Goal: Task Accomplishment & Management: Complete application form

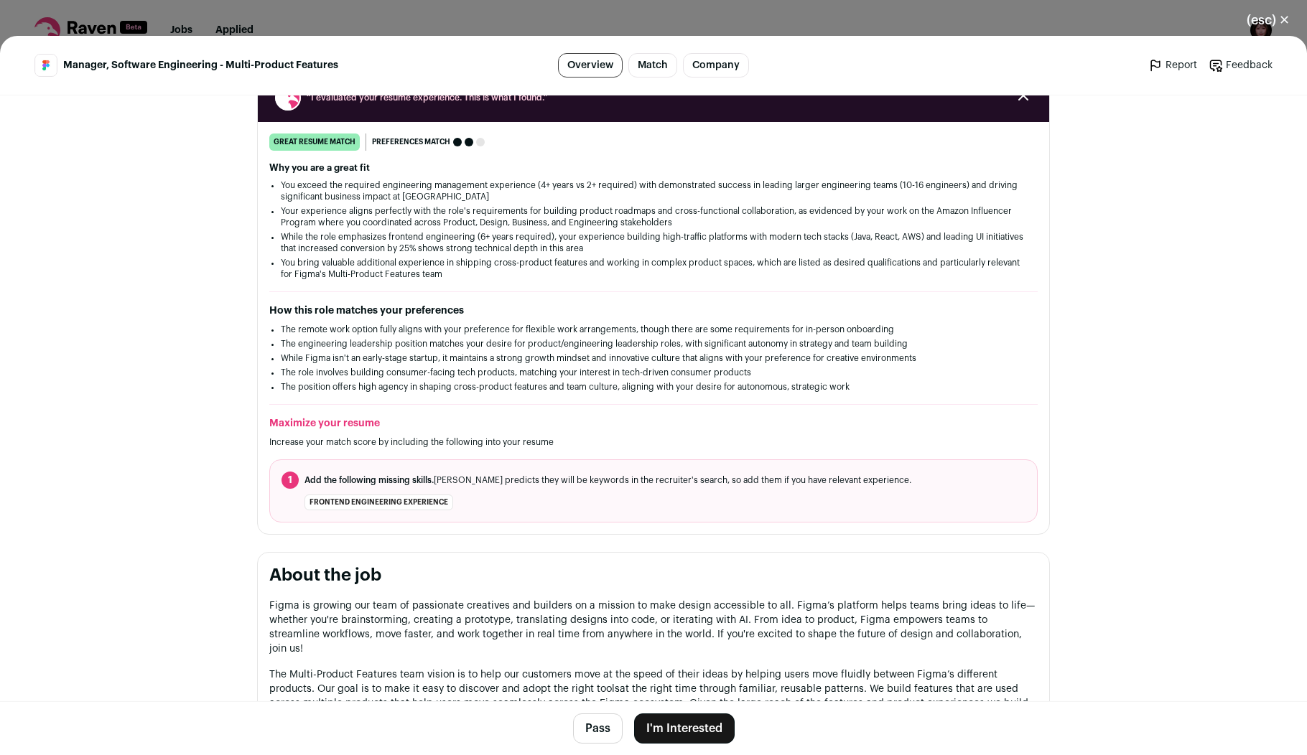
scroll to position [277, 0]
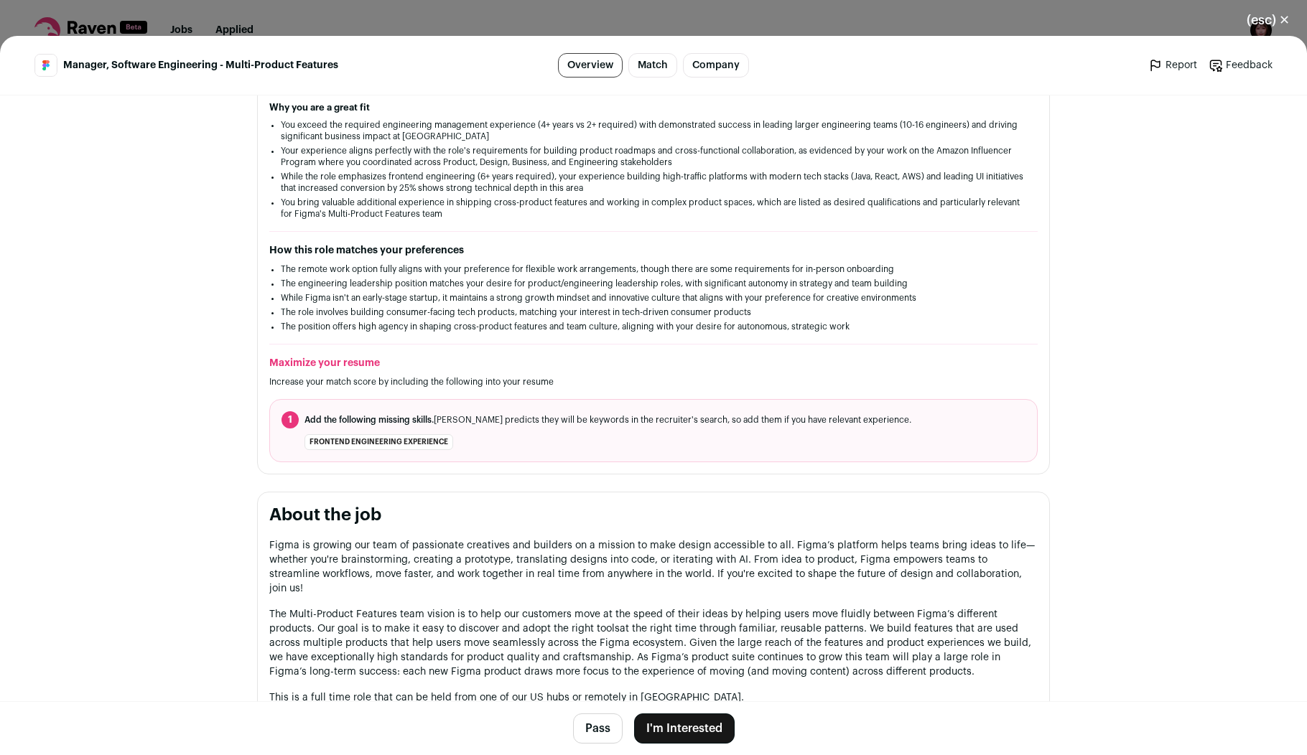
click at [697, 732] on button "I'm Interested" at bounding box center [684, 729] width 101 height 30
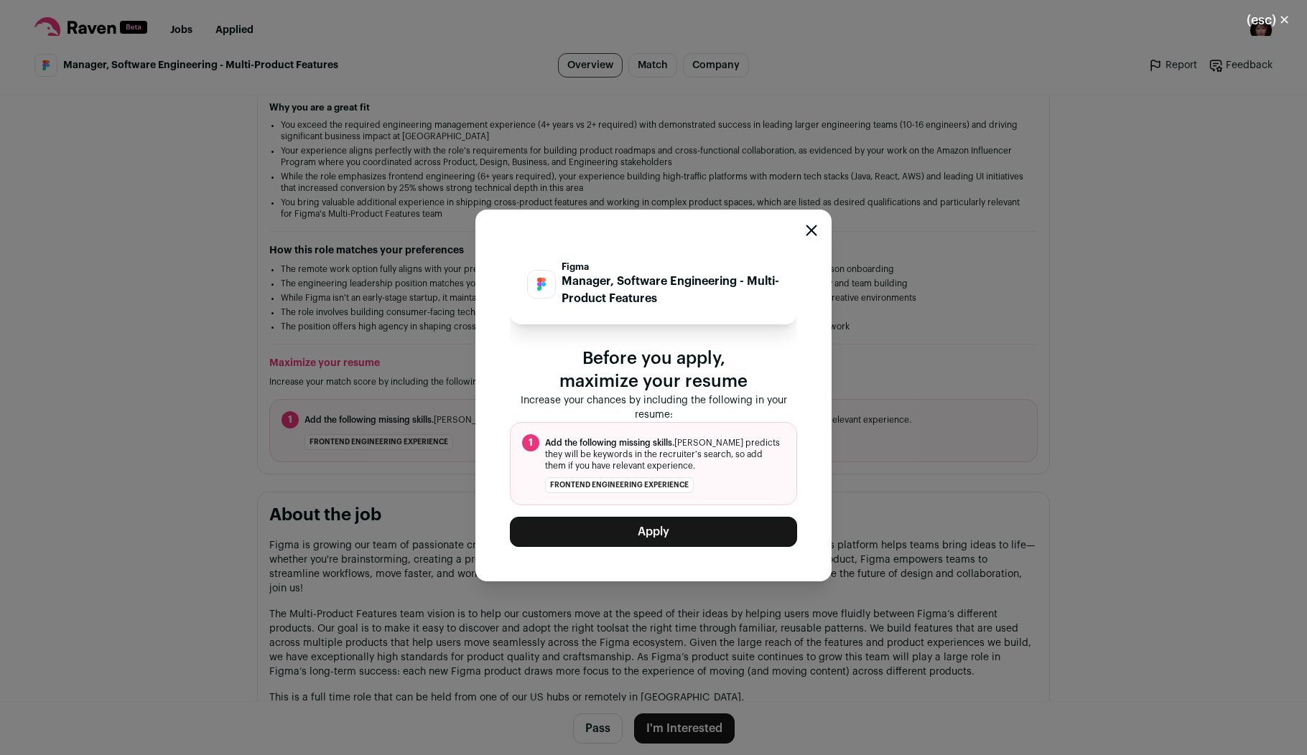
click at [668, 533] on button "Apply" at bounding box center [653, 532] width 287 height 30
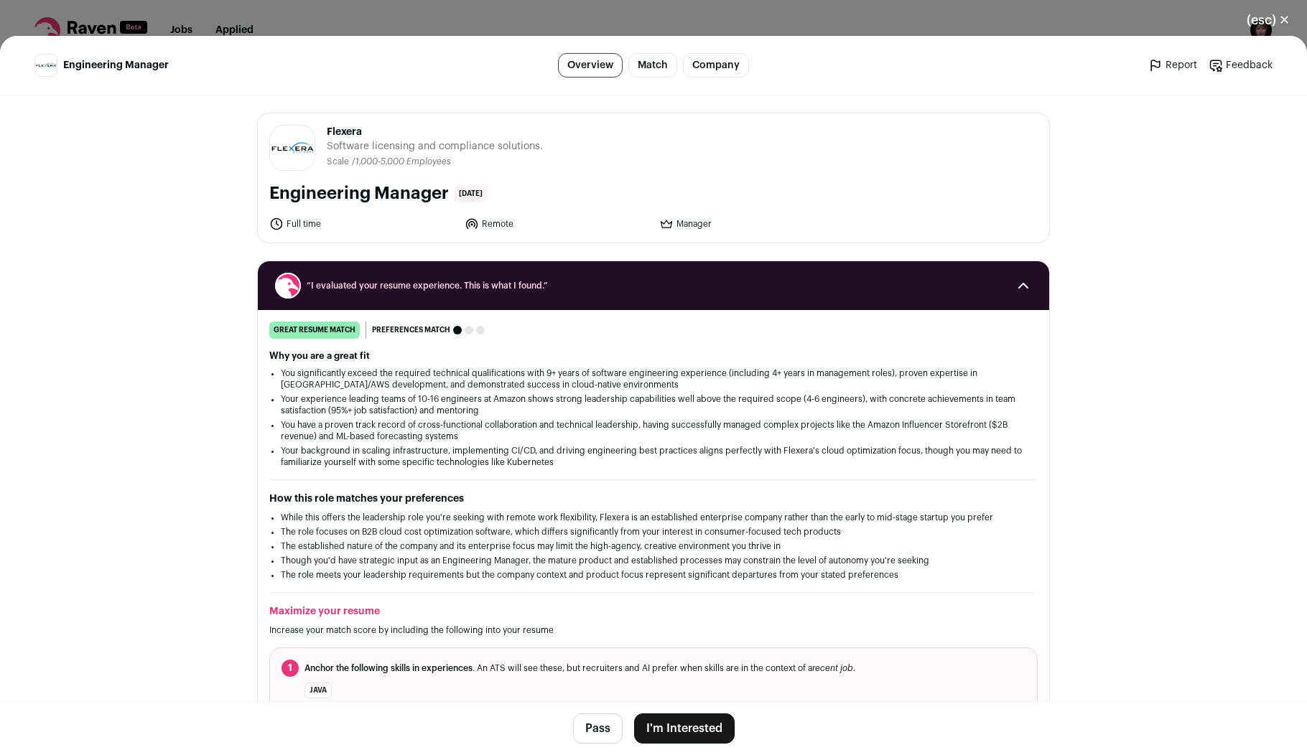
click at [694, 737] on button "I'm Interested" at bounding box center [684, 729] width 101 height 30
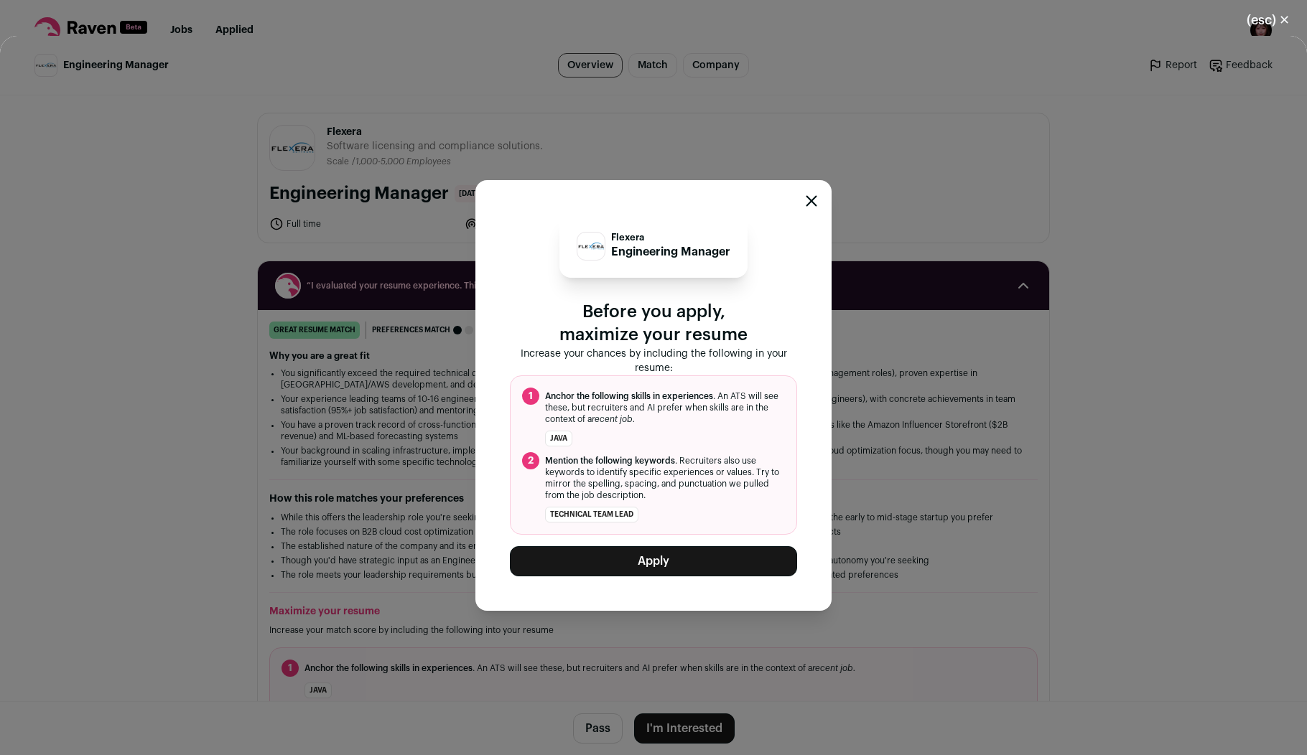
click at [654, 552] on button "Apply" at bounding box center [653, 561] width 287 height 30
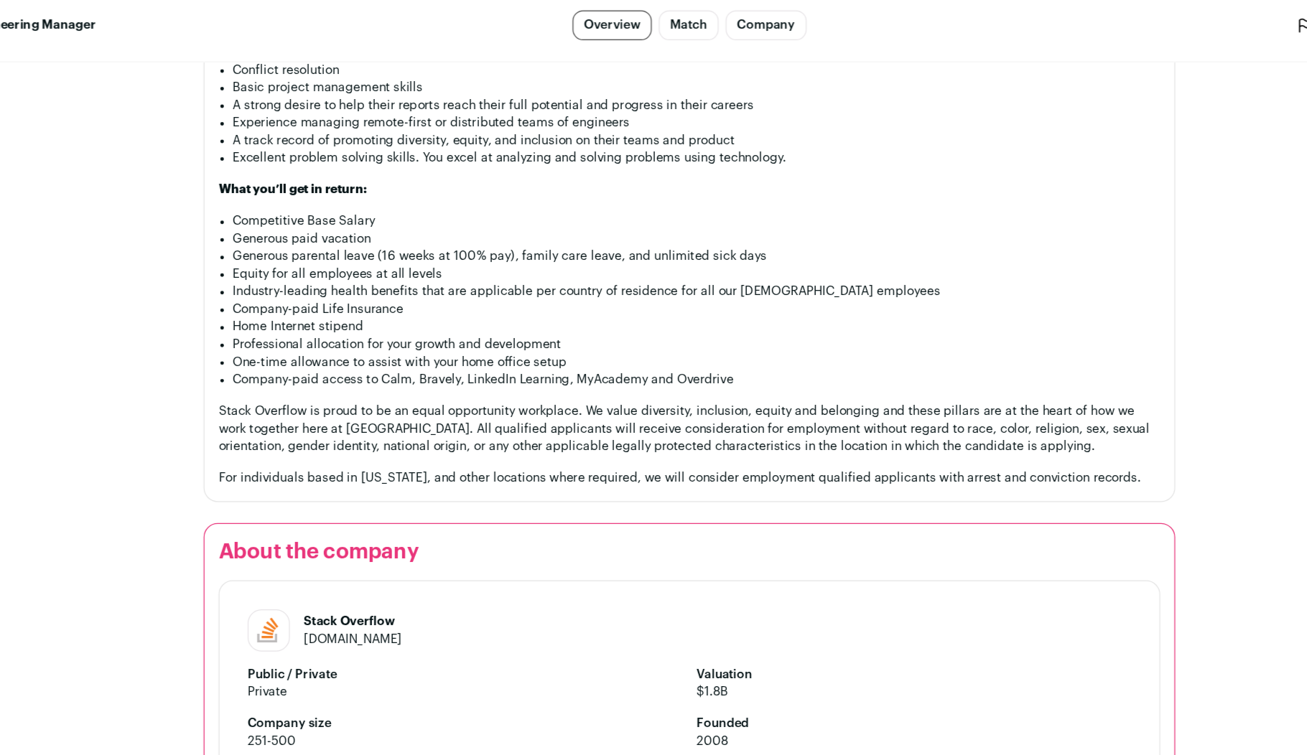
scroll to position [1629, 0]
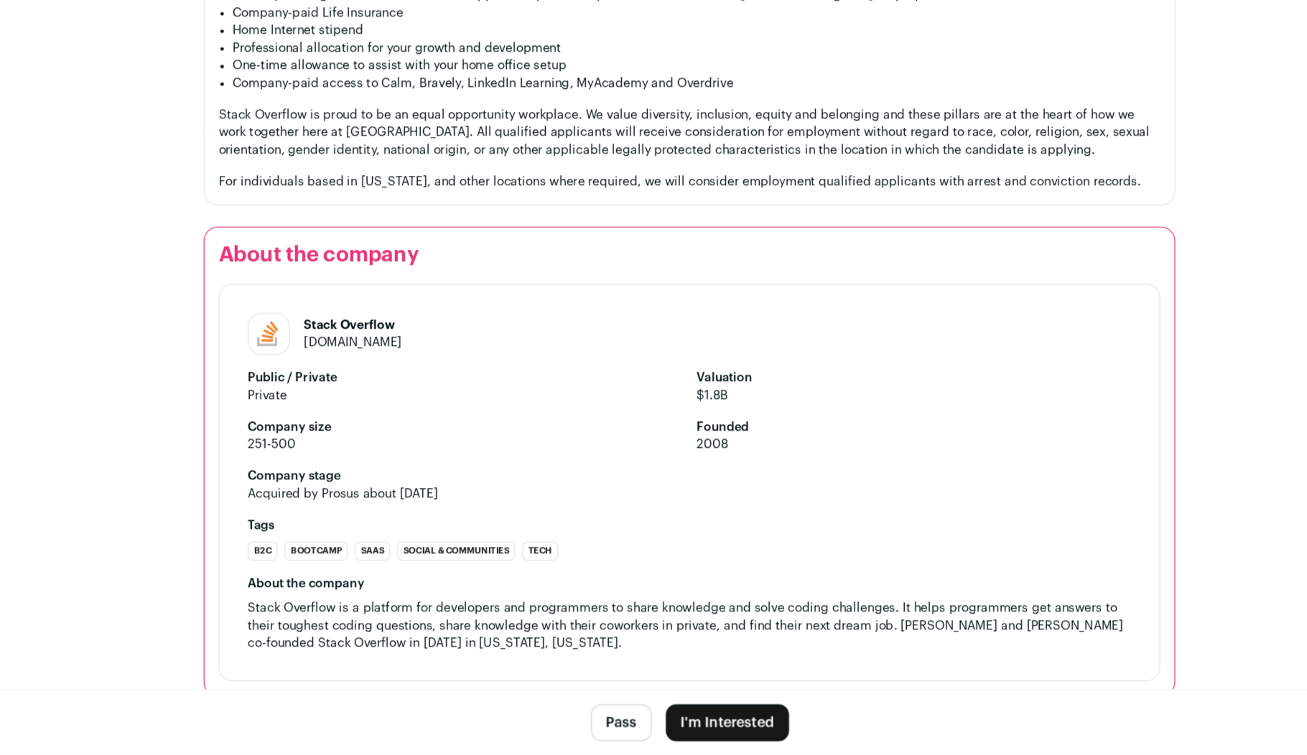
click at [672, 722] on button "I'm Interested" at bounding box center [684, 729] width 101 height 30
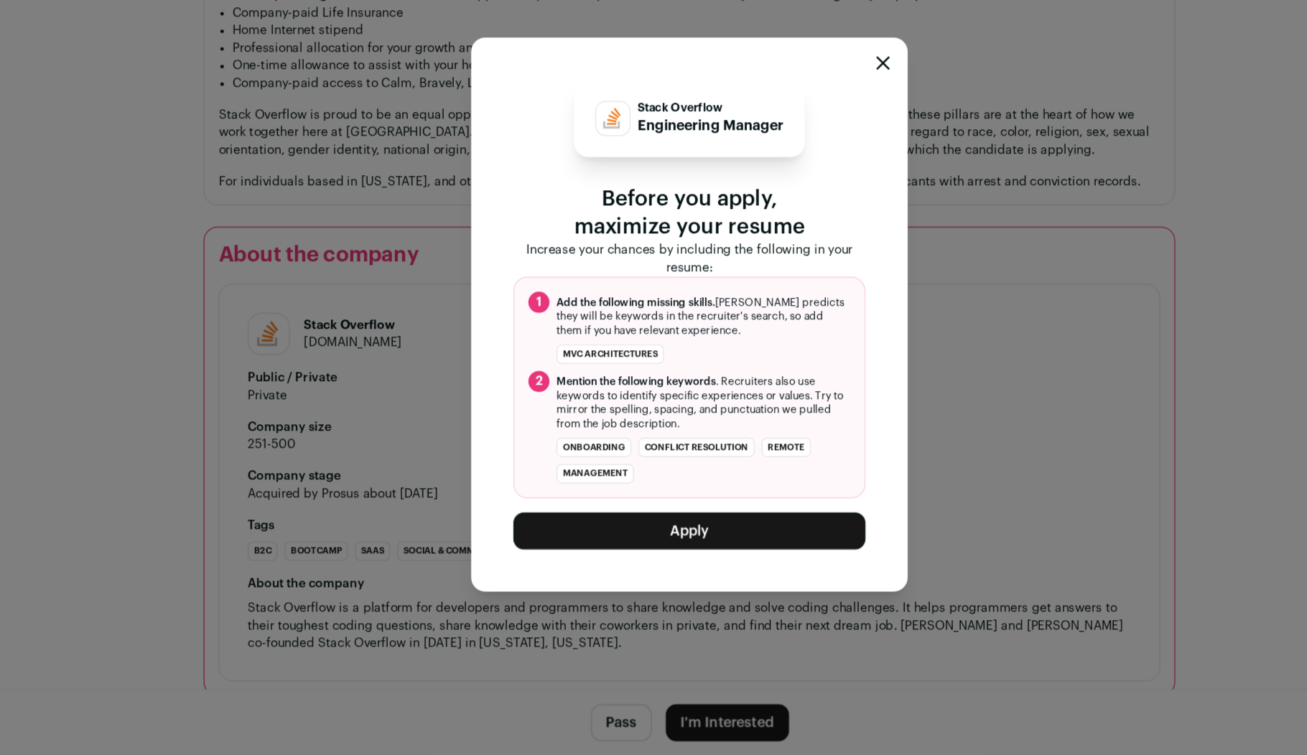
click at [695, 578] on button "Apply" at bounding box center [653, 572] width 287 height 30
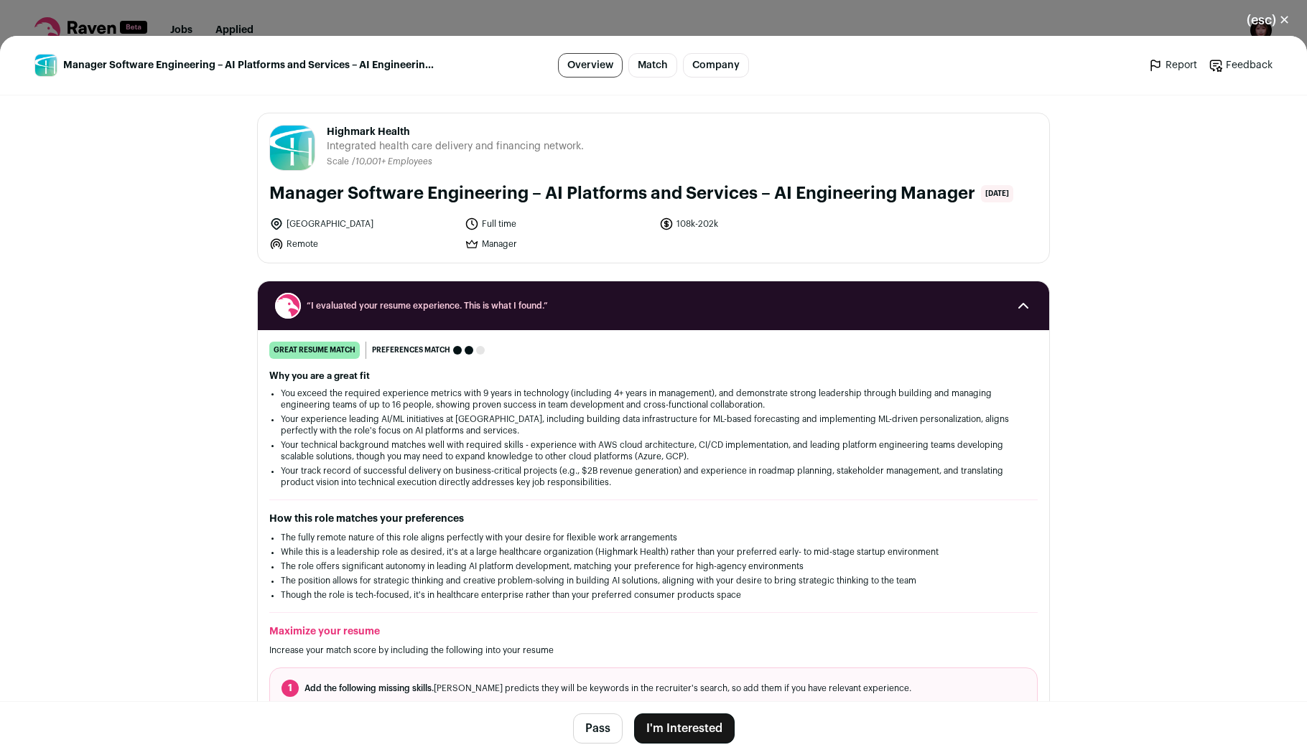
click at [707, 730] on button "I'm Interested" at bounding box center [684, 729] width 101 height 30
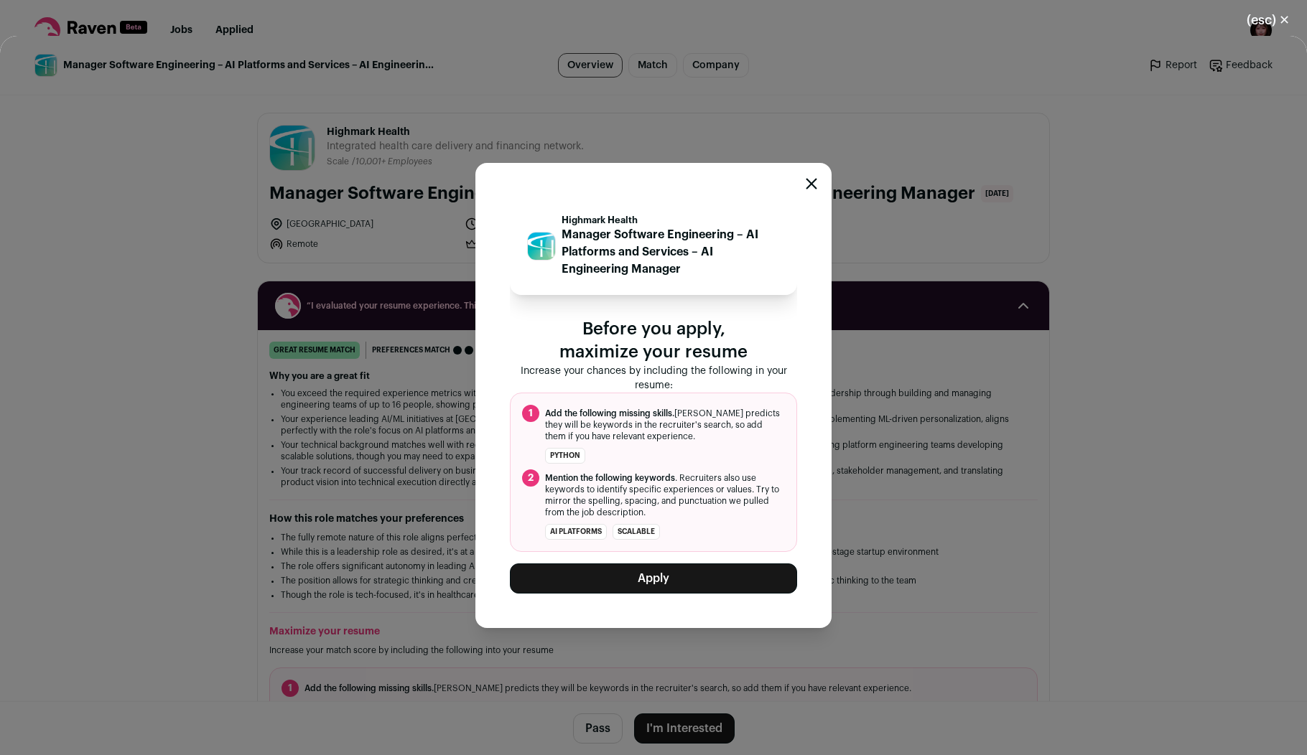
click at [666, 574] on button "Apply" at bounding box center [653, 579] width 287 height 30
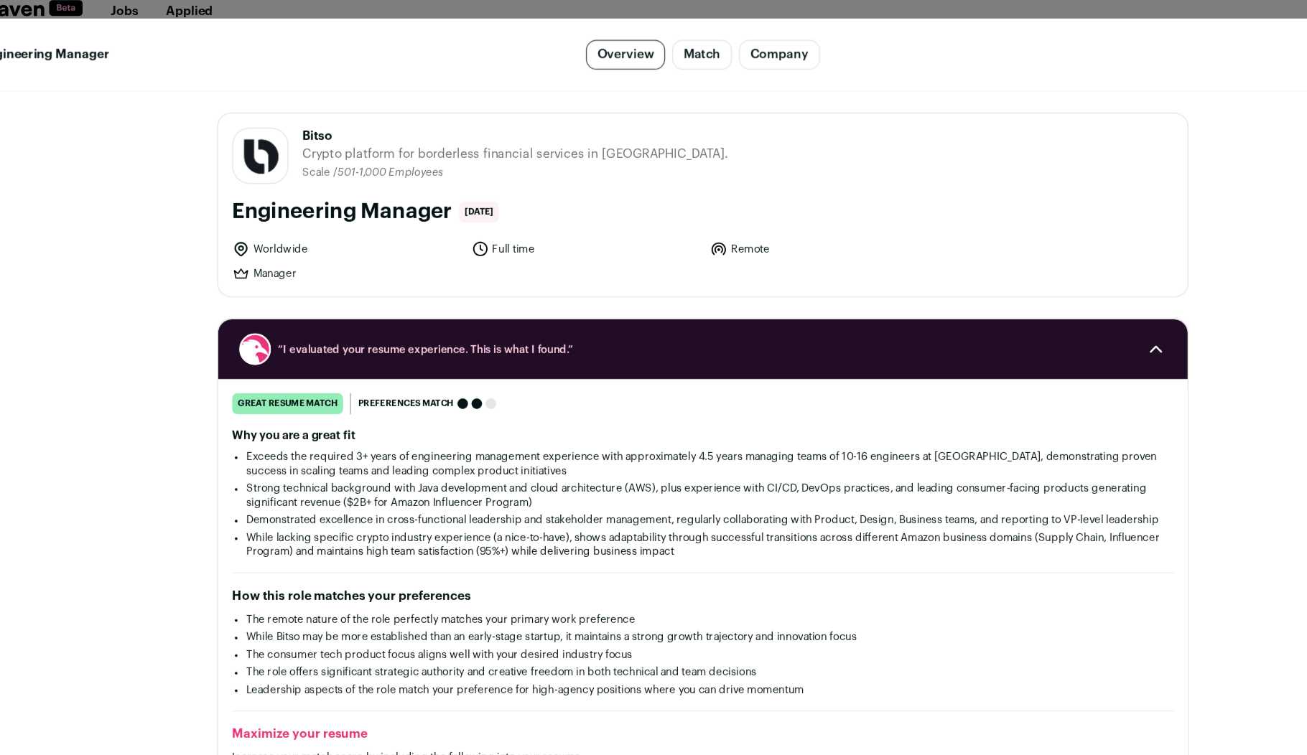
scroll to position [174, 0]
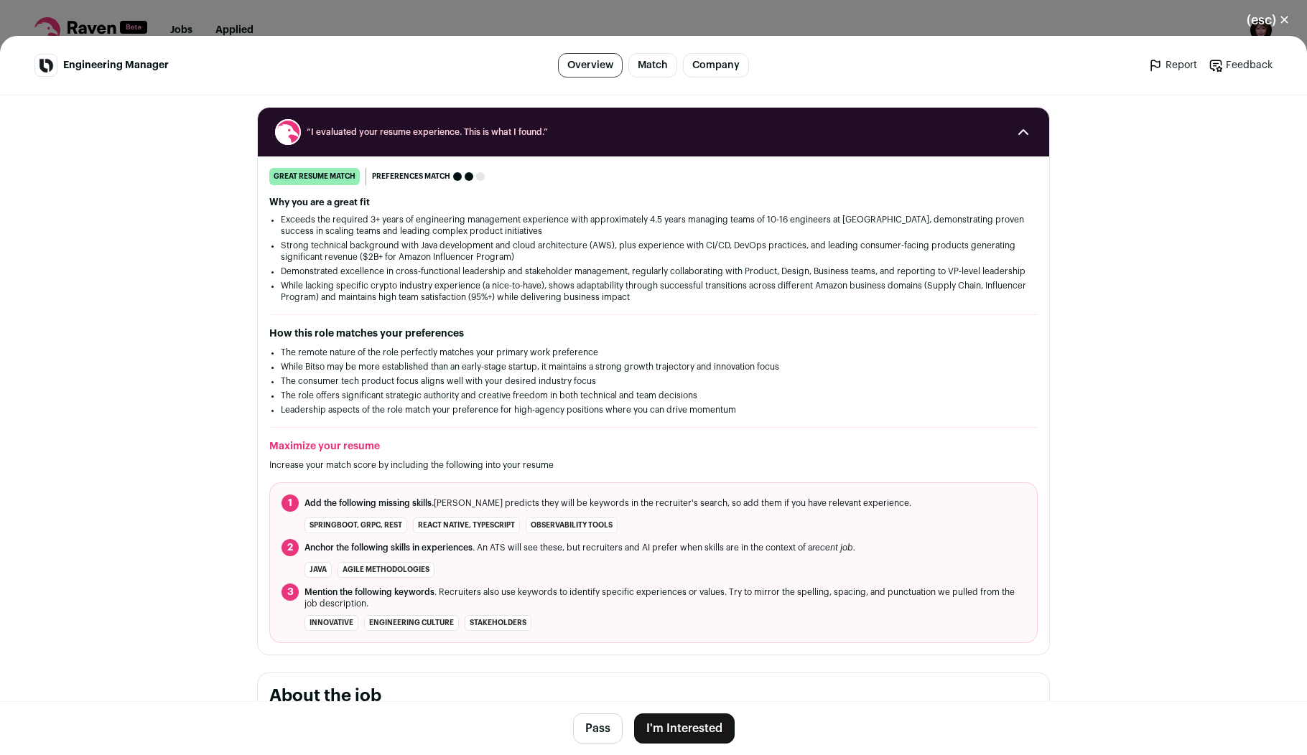
click at [676, 732] on button "I'm Interested" at bounding box center [684, 729] width 101 height 30
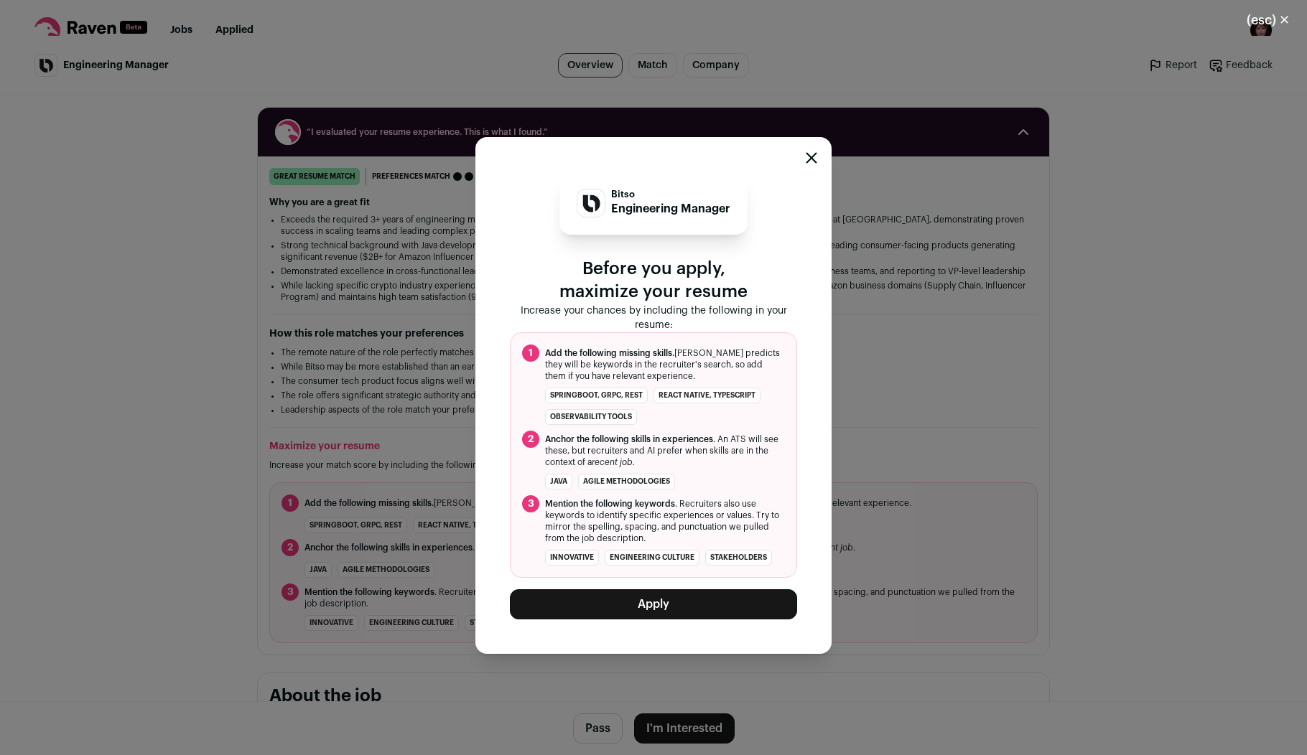
click at [660, 623] on div "Bitso Engineering Manager Before you apply, maximize your resume Increase your …" at bounding box center [653, 395] width 356 height 517
click at [656, 609] on button "Apply" at bounding box center [653, 605] width 287 height 30
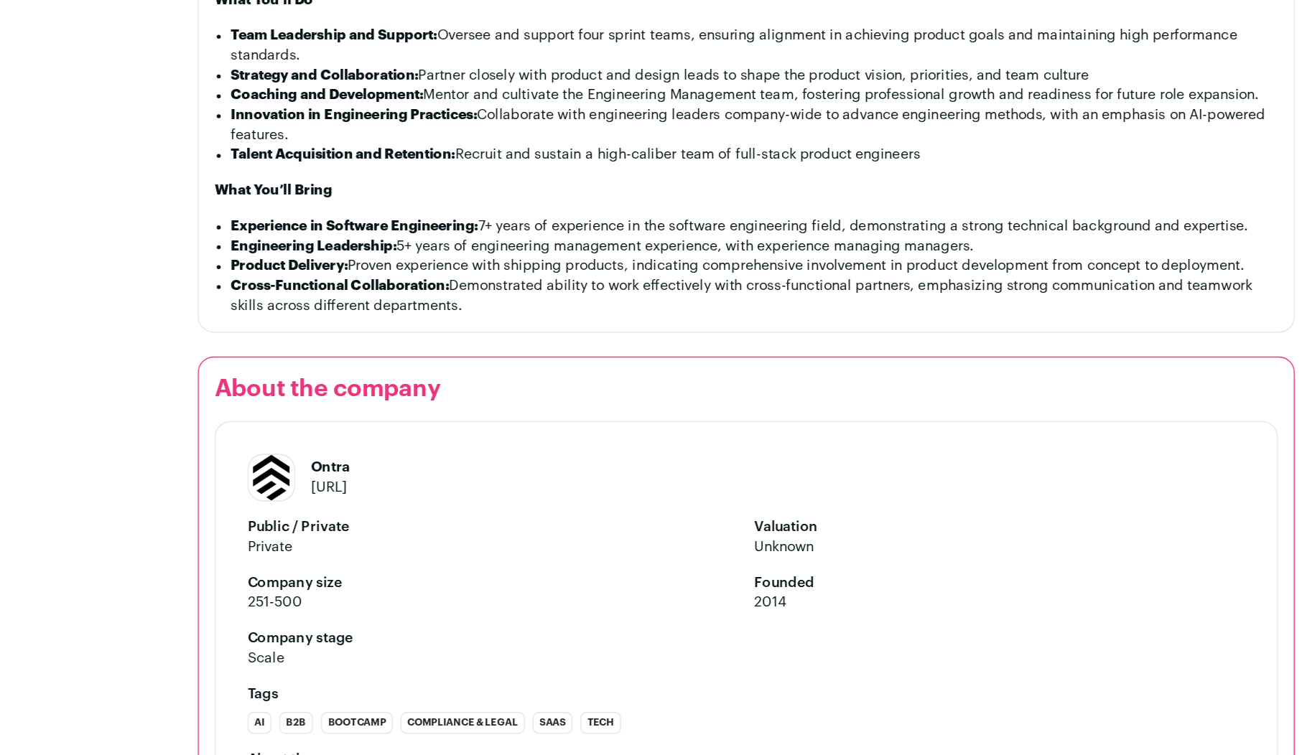
scroll to position [630, 0]
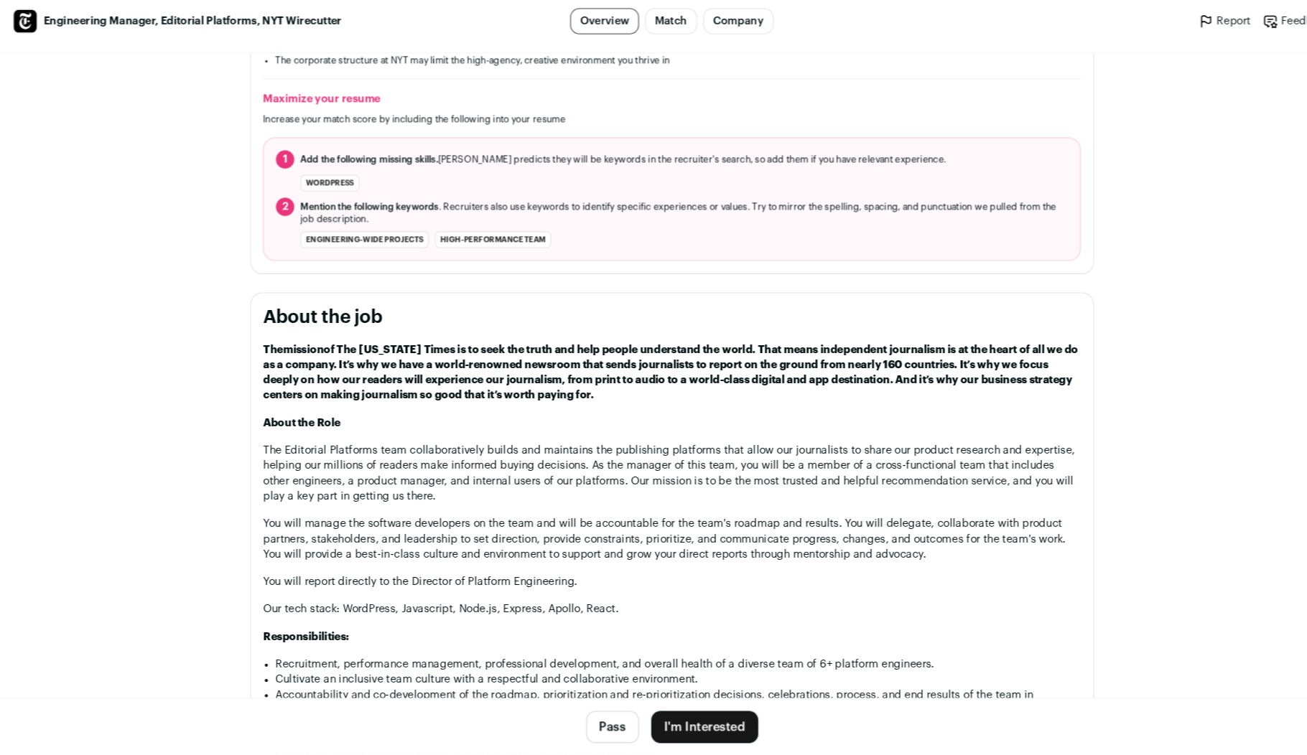
click at [697, 732] on button "I'm Interested" at bounding box center [684, 729] width 101 height 30
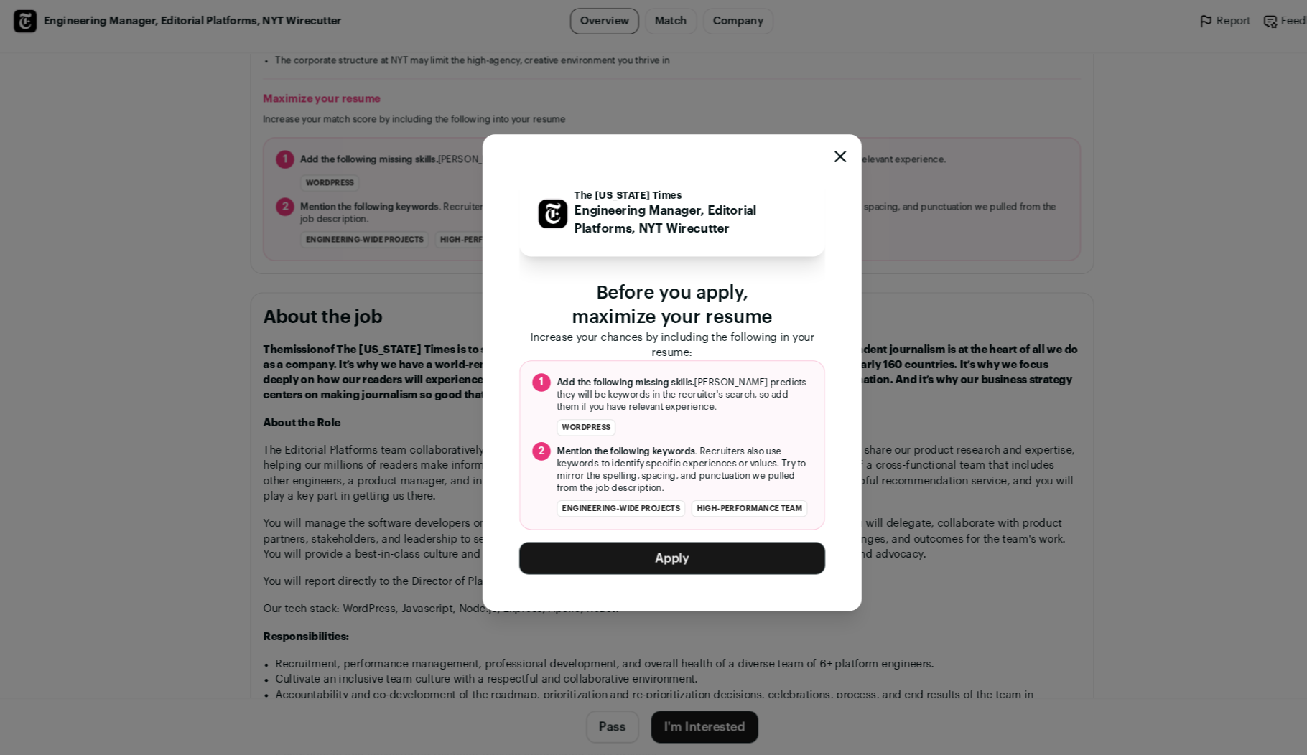
click at [655, 569] on button "Apply" at bounding box center [653, 570] width 287 height 30
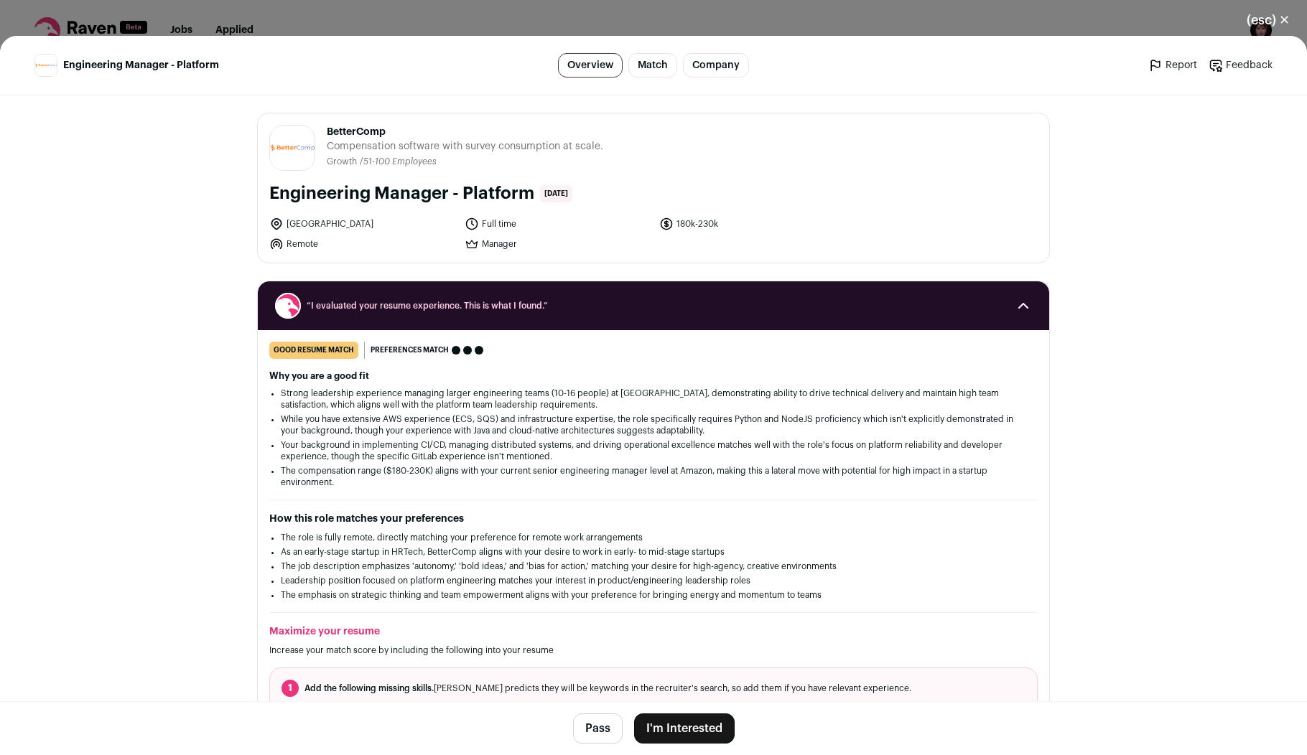
click at [712, 734] on button "I'm Interested" at bounding box center [684, 729] width 101 height 30
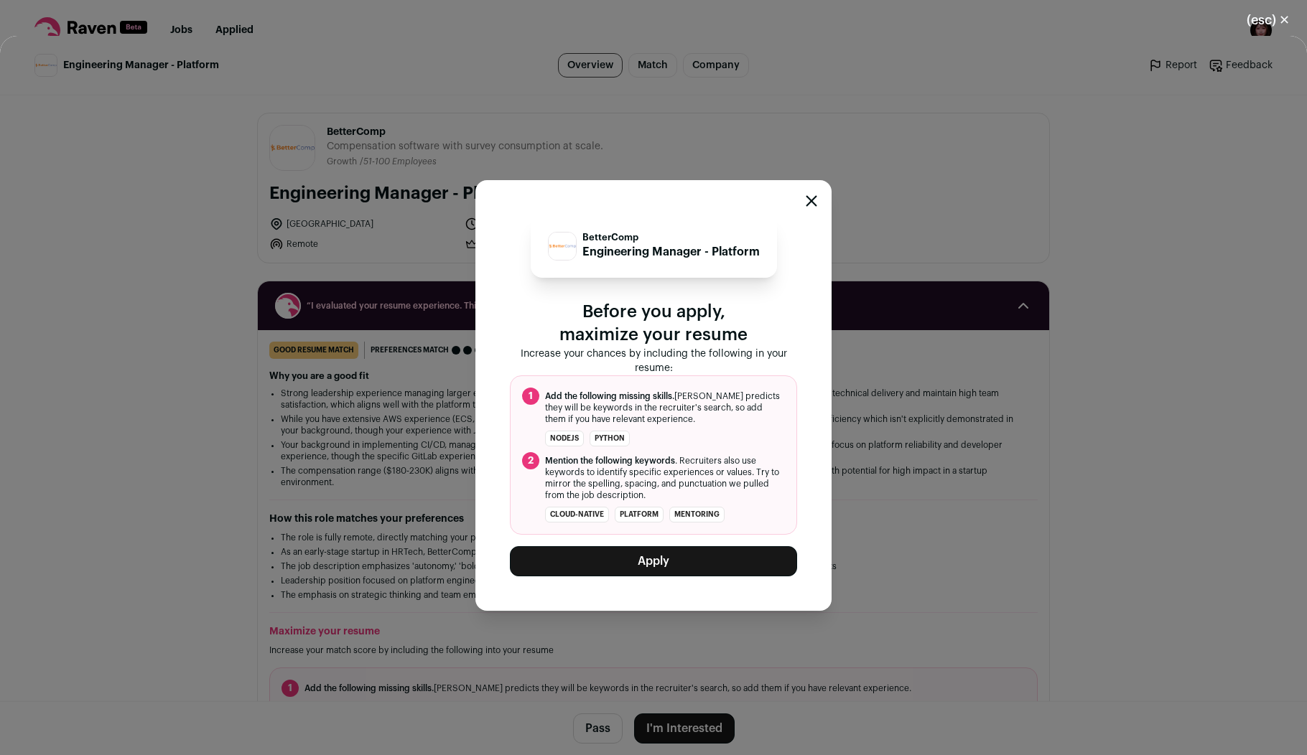
click at [669, 567] on button "Apply" at bounding box center [653, 561] width 287 height 30
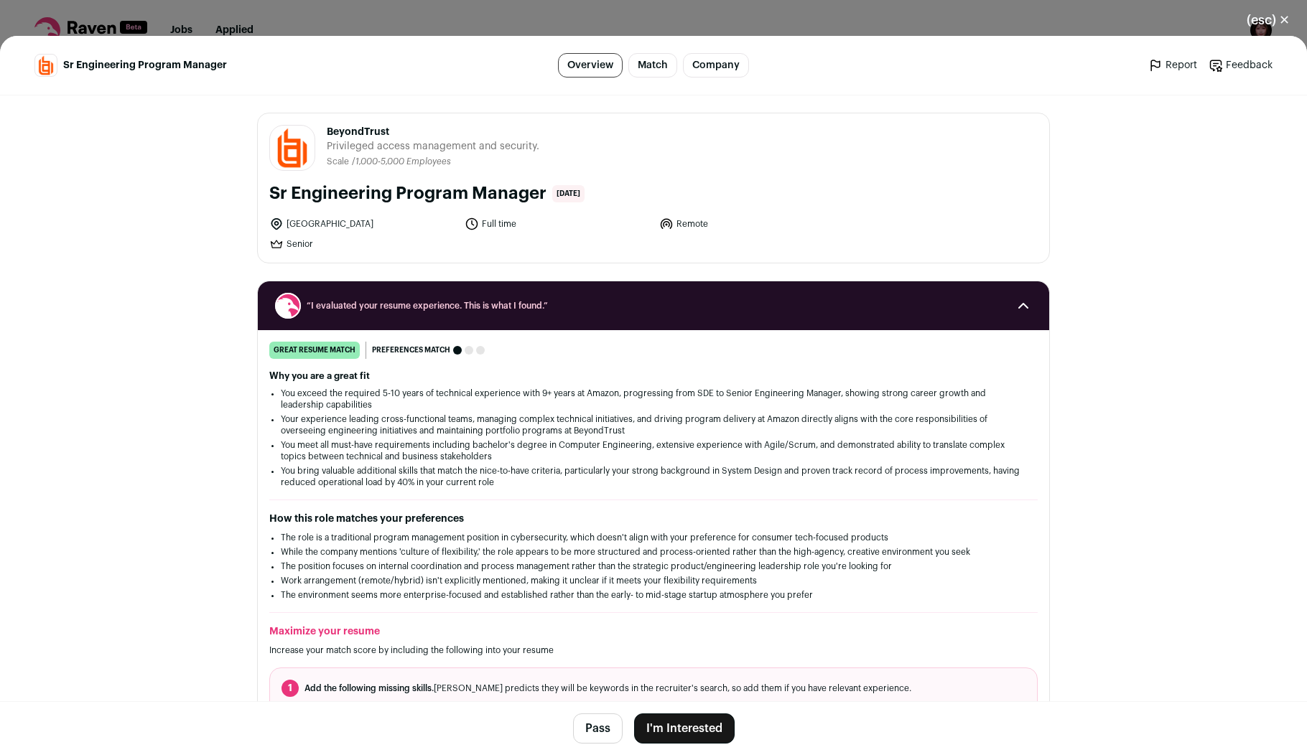
click at [696, 727] on button "I'm Interested" at bounding box center [684, 729] width 101 height 30
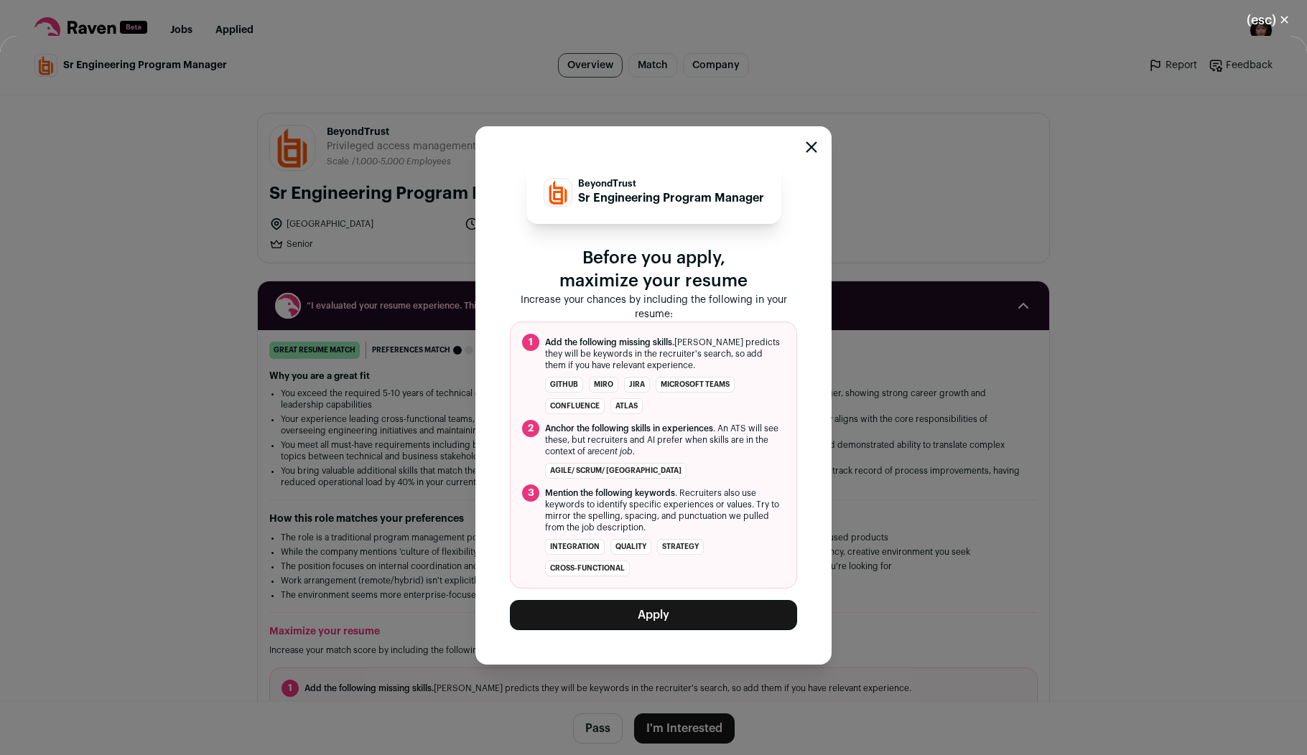
click at [653, 602] on button "Apply" at bounding box center [653, 615] width 287 height 30
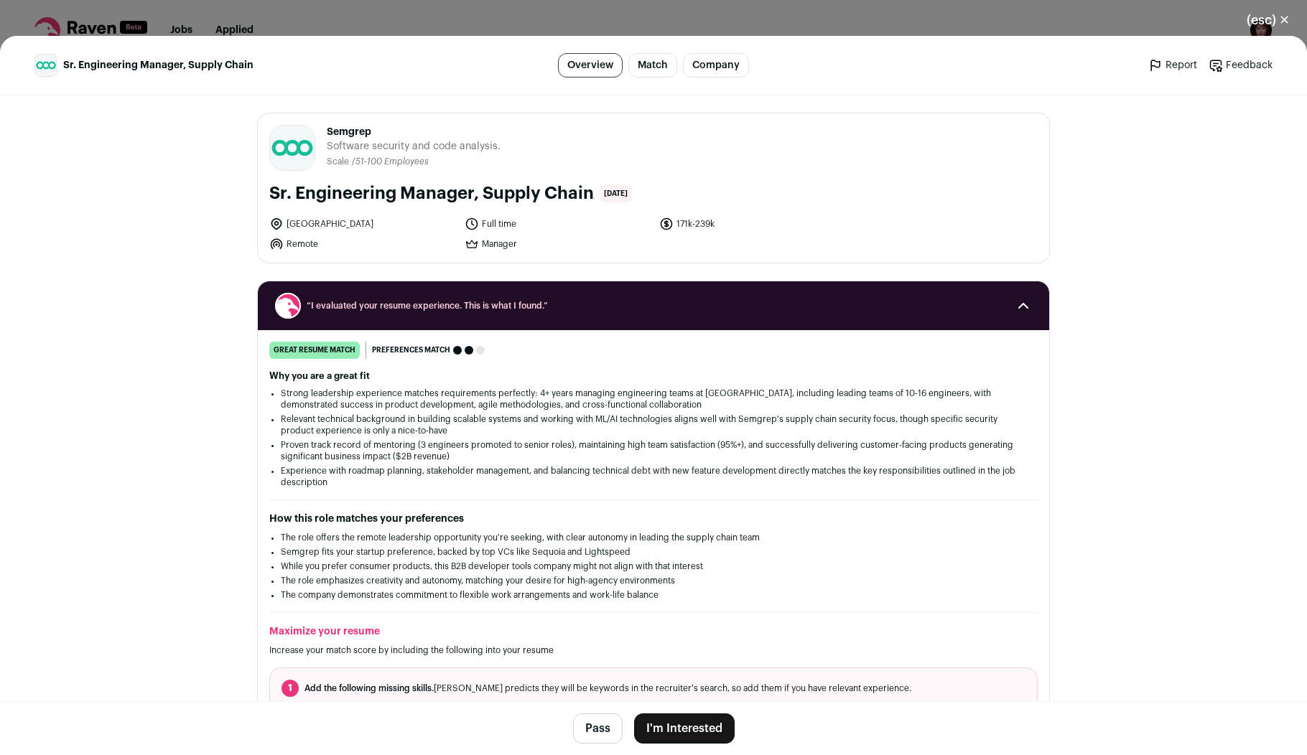
click at [677, 725] on button "I'm Interested" at bounding box center [684, 729] width 101 height 30
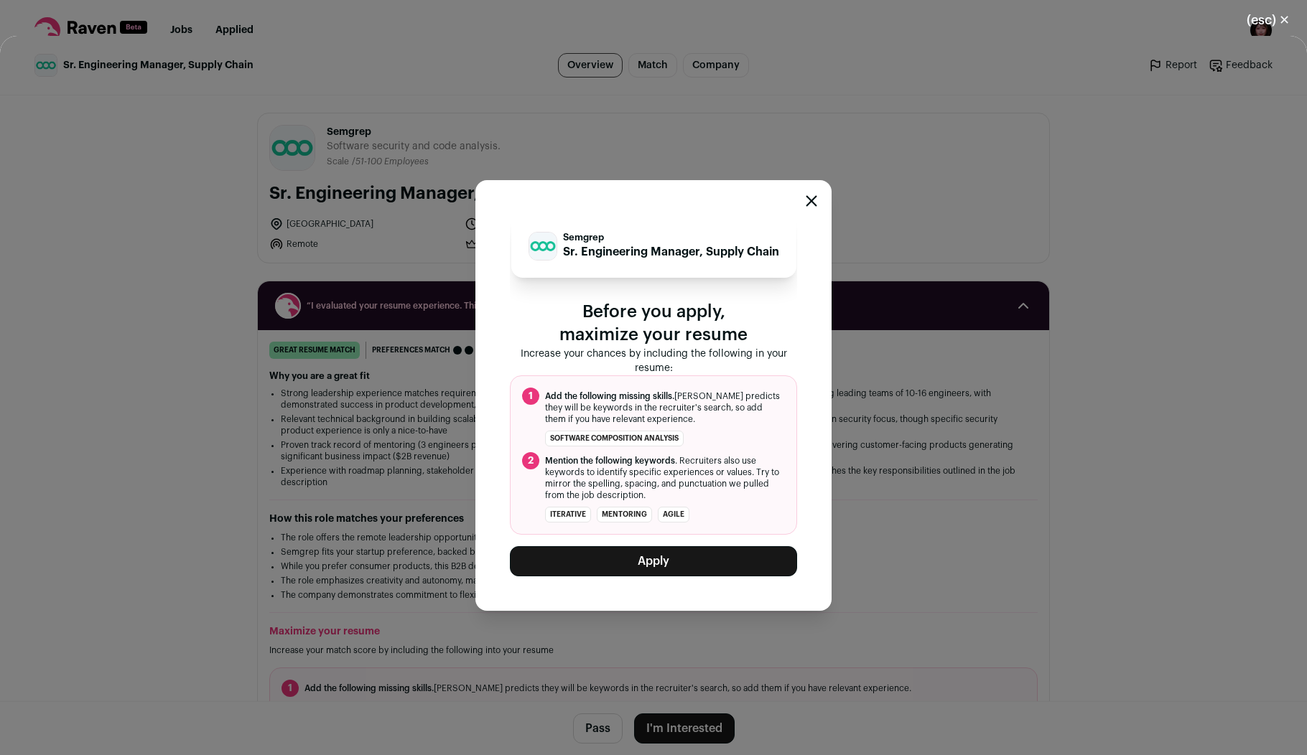
click at [718, 565] on button "Apply" at bounding box center [653, 561] width 287 height 30
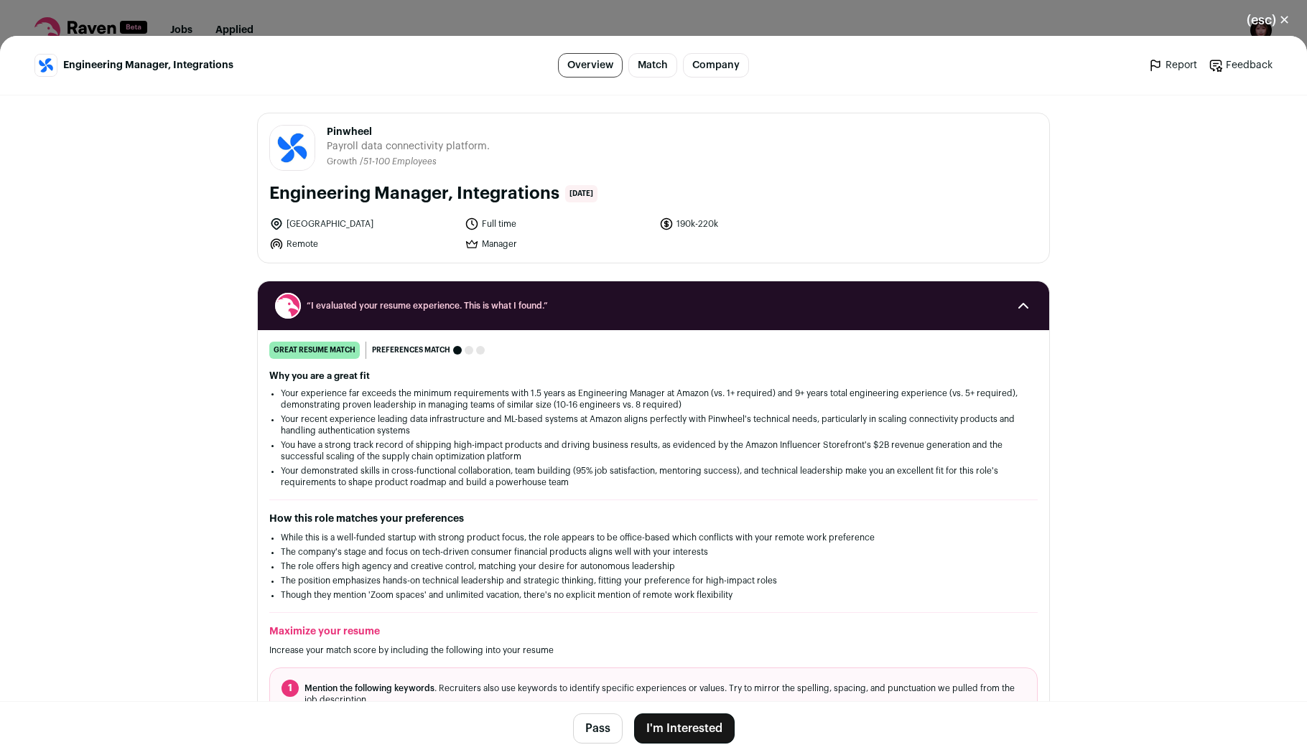
click at [699, 725] on button "I'm Interested" at bounding box center [684, 729] width 101 height 30
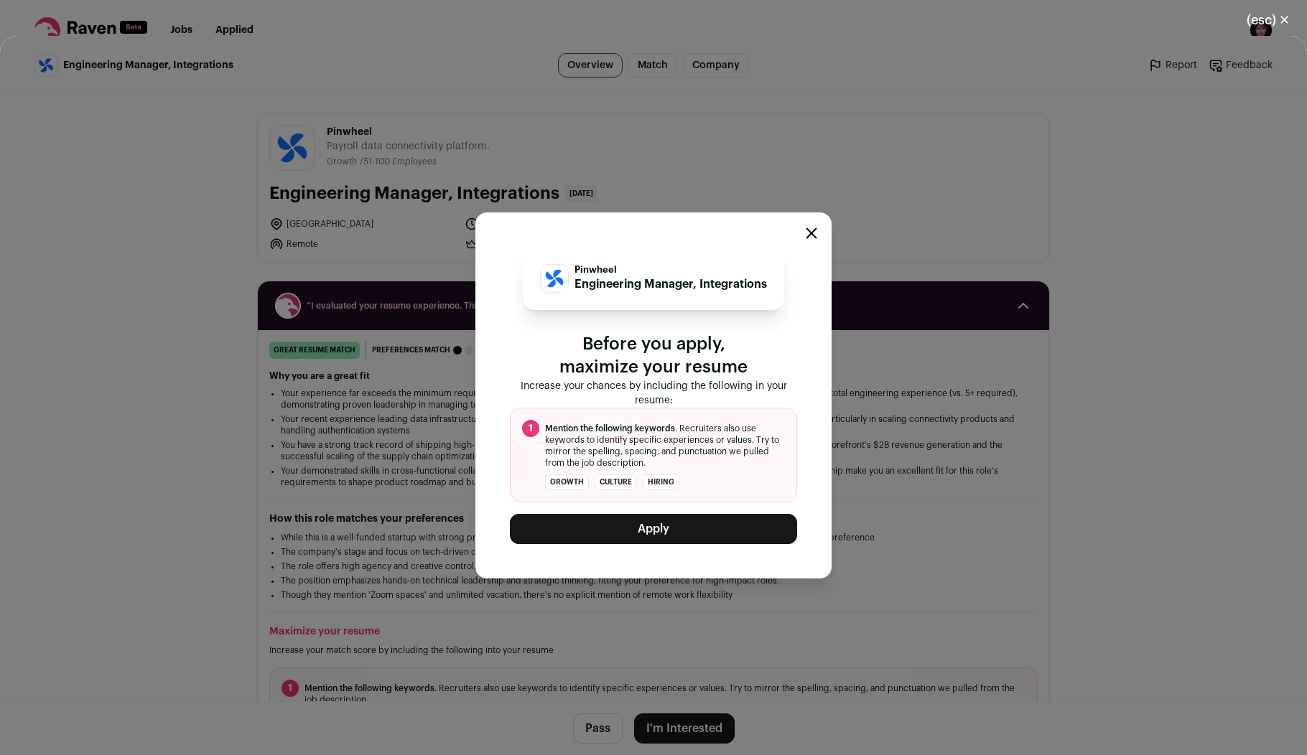
click at [703, 529] on button "Apply" at bounding box center [653, 529] width 287 height 30
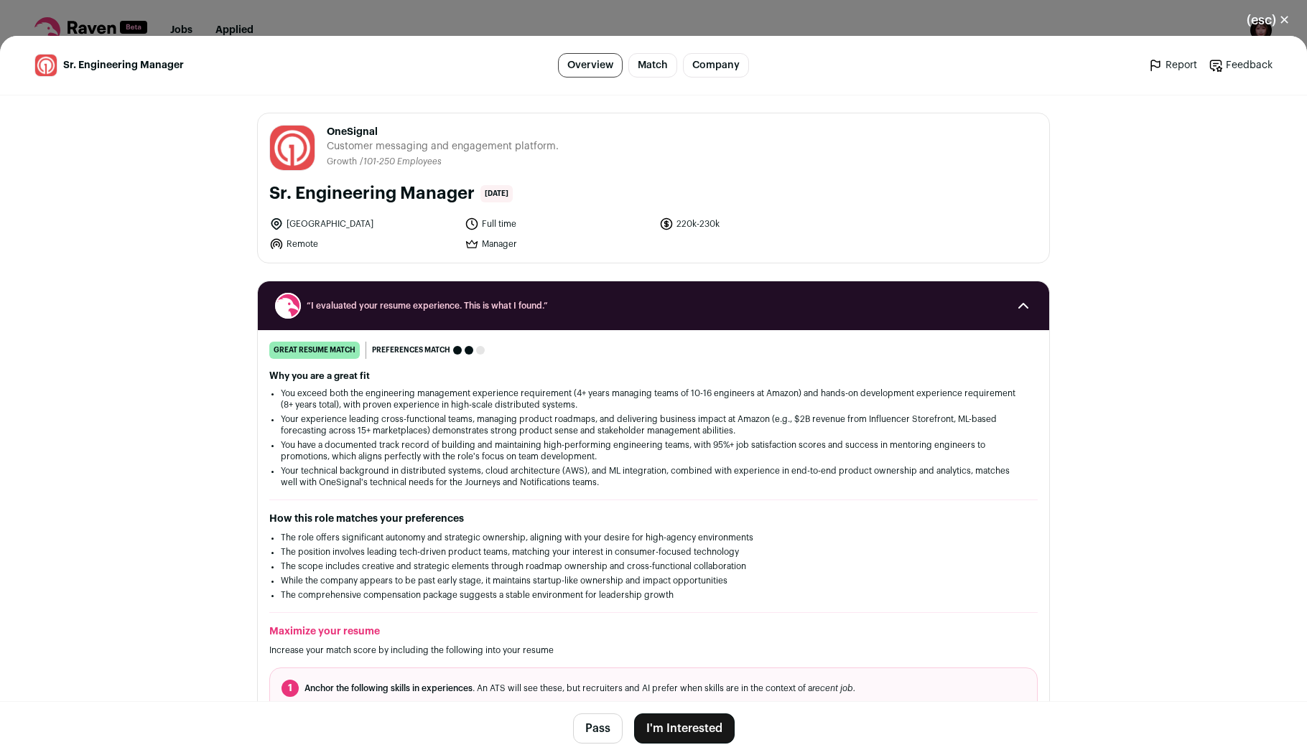
click at [672, 735] on button "I'm Interested" at bounding box center [684, 729] width 101 height 30
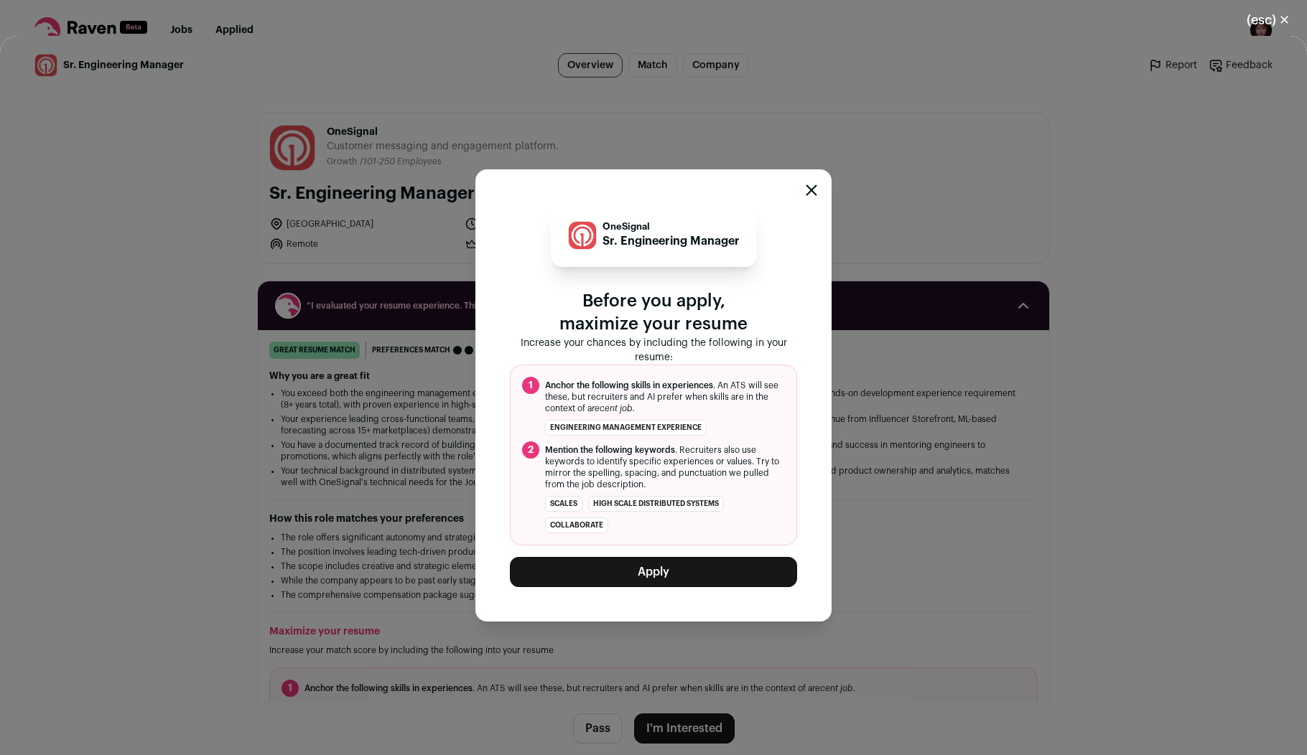
click at [653, 579] on button "Apply" at bounding box center [653, 572] width 287 height 30
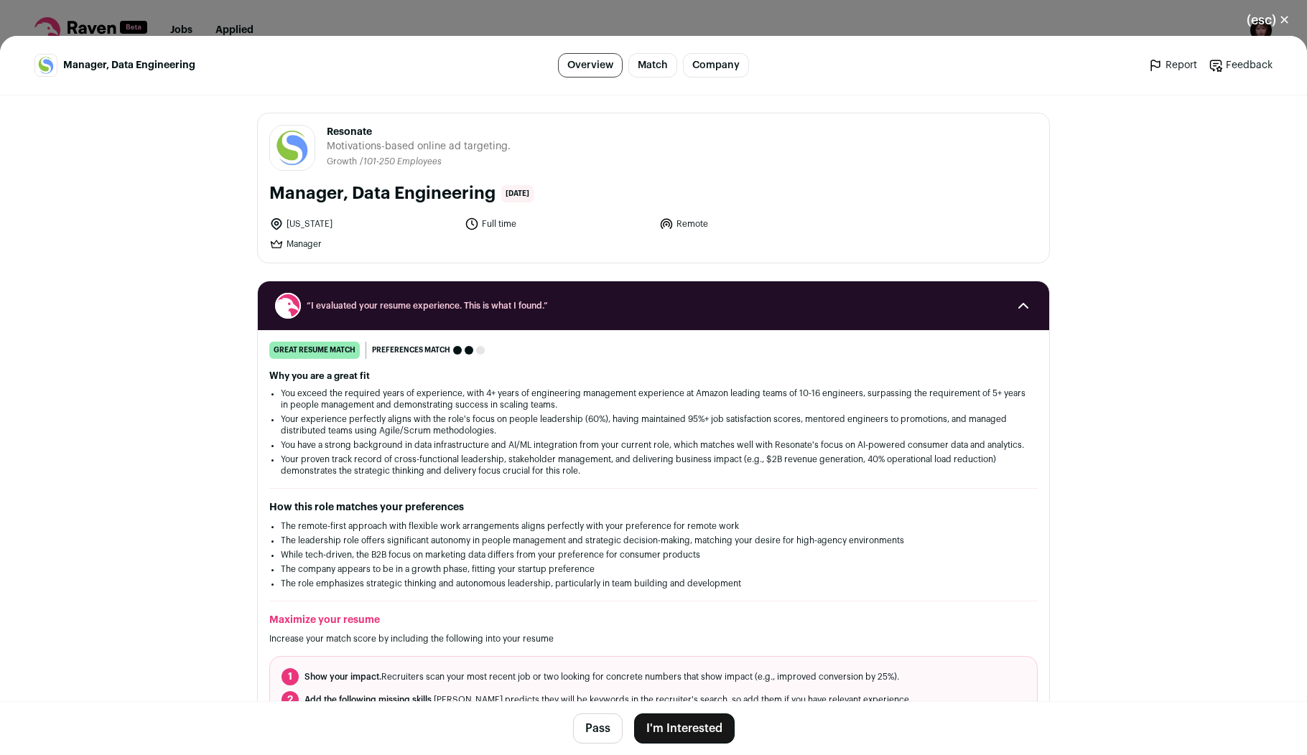
scroll to position [3, 0]
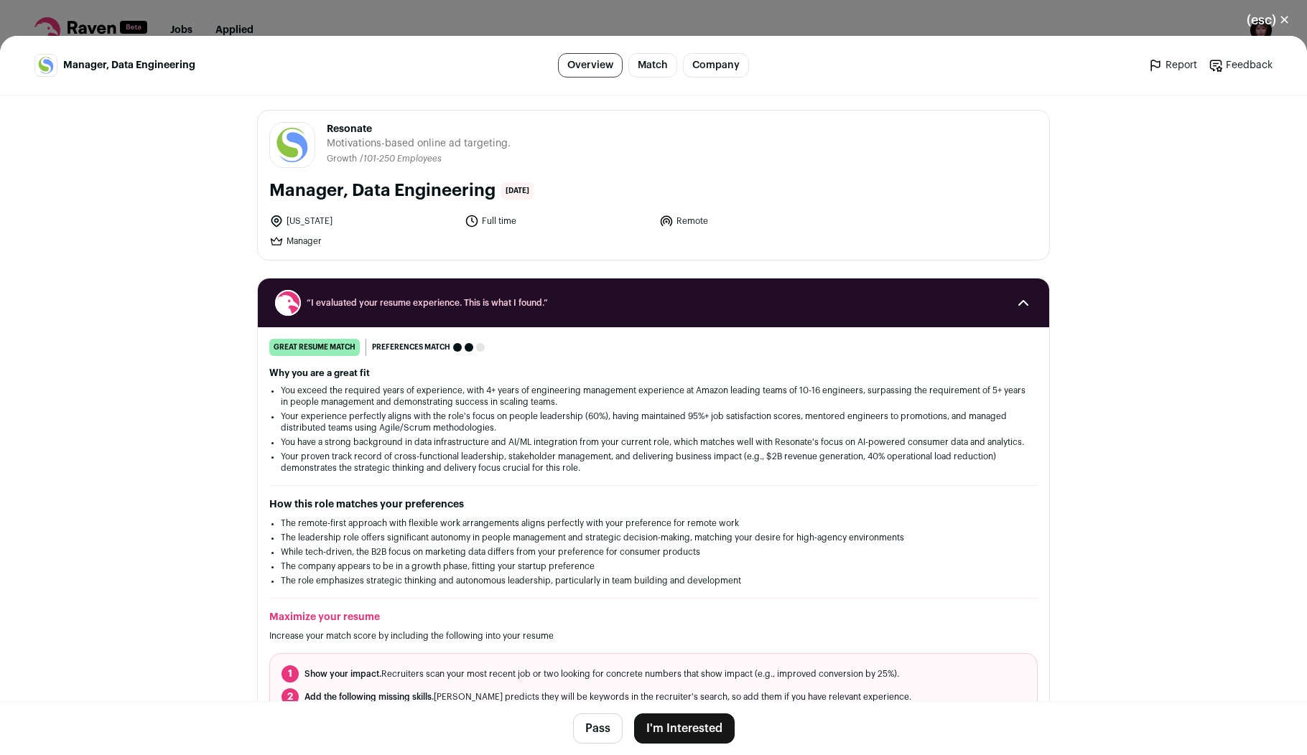
click at [663, 735] on button "I'm Interested" at bounding box center [684, 729] width 101 height 30
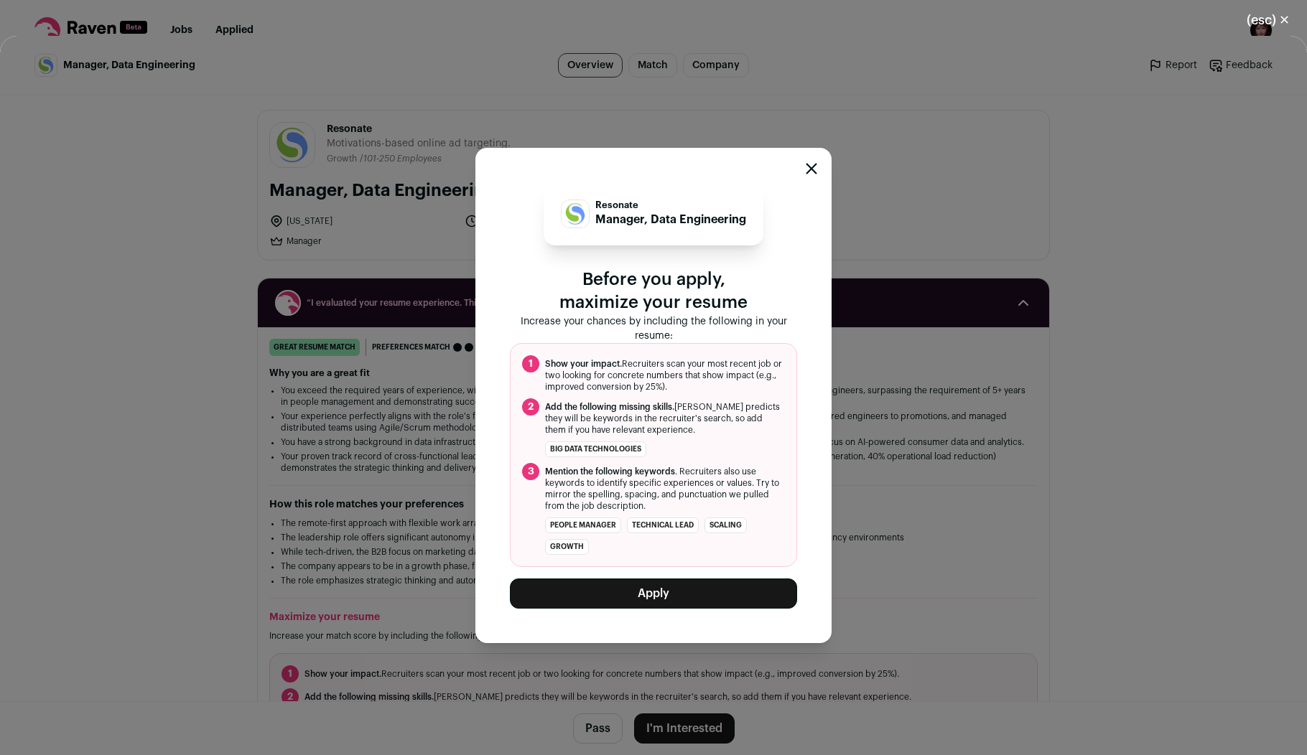
click at [656, 587] on button "Apply" at bounding box center [653, 594] width 287 height 30
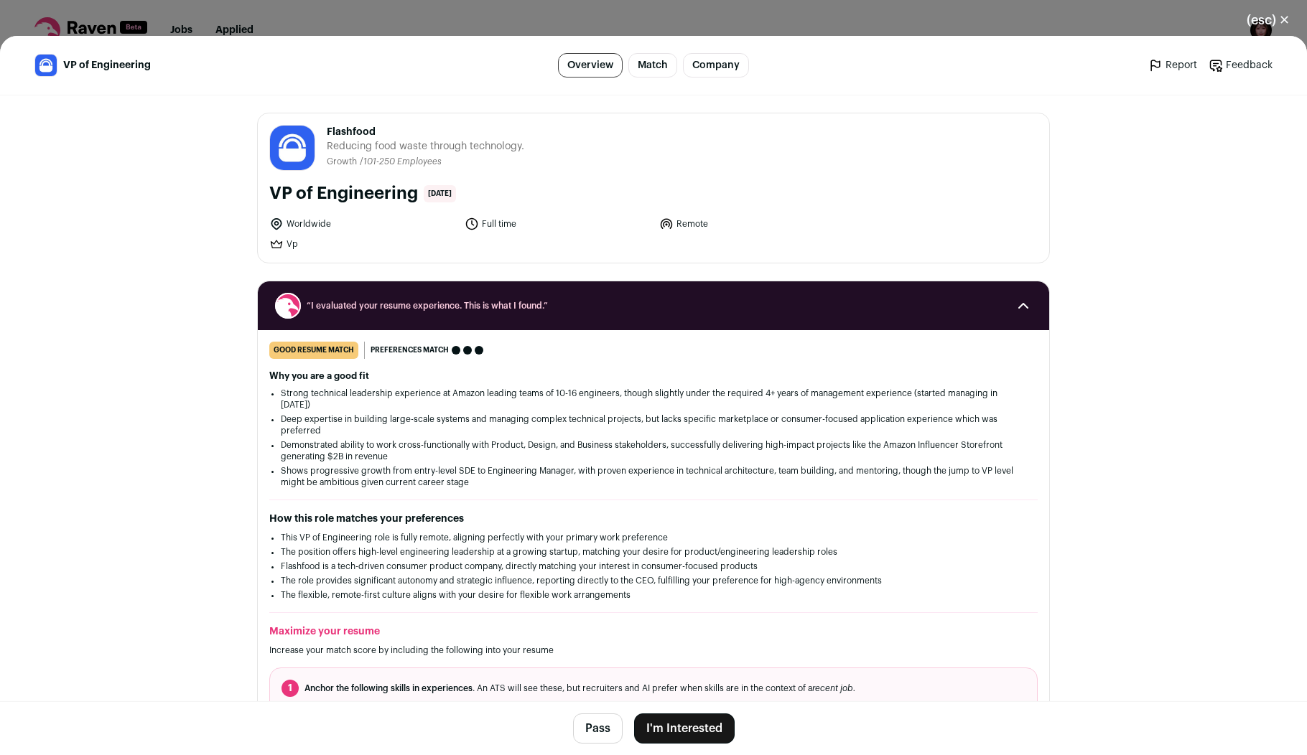
click at [703, 732] on button "I'm Interested" at bounding box center [684, 729] width 101 height 30
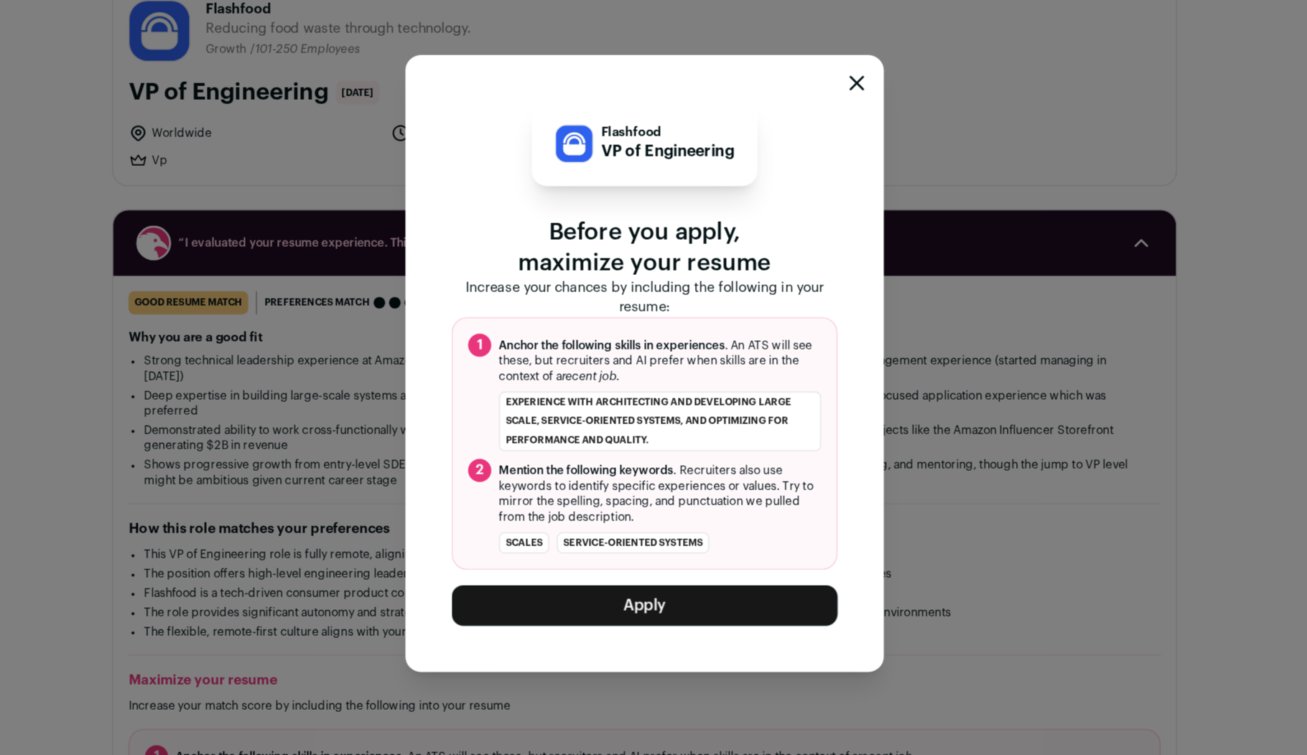
click at [686, 571] on button "Apply" at bounding box center [653, 576] width 287 height 30
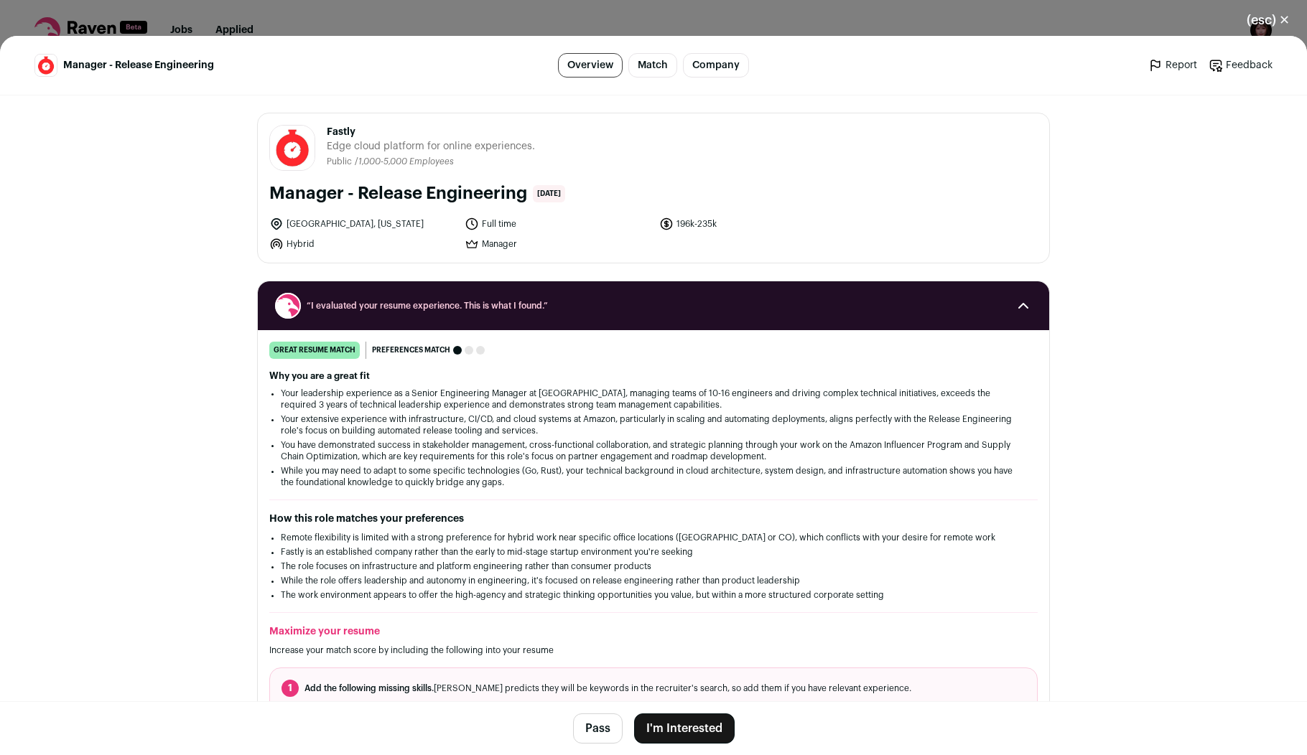
click at [679, 717] on button "I'm Interested" at bounding box center [684, 729] width 101 height 30
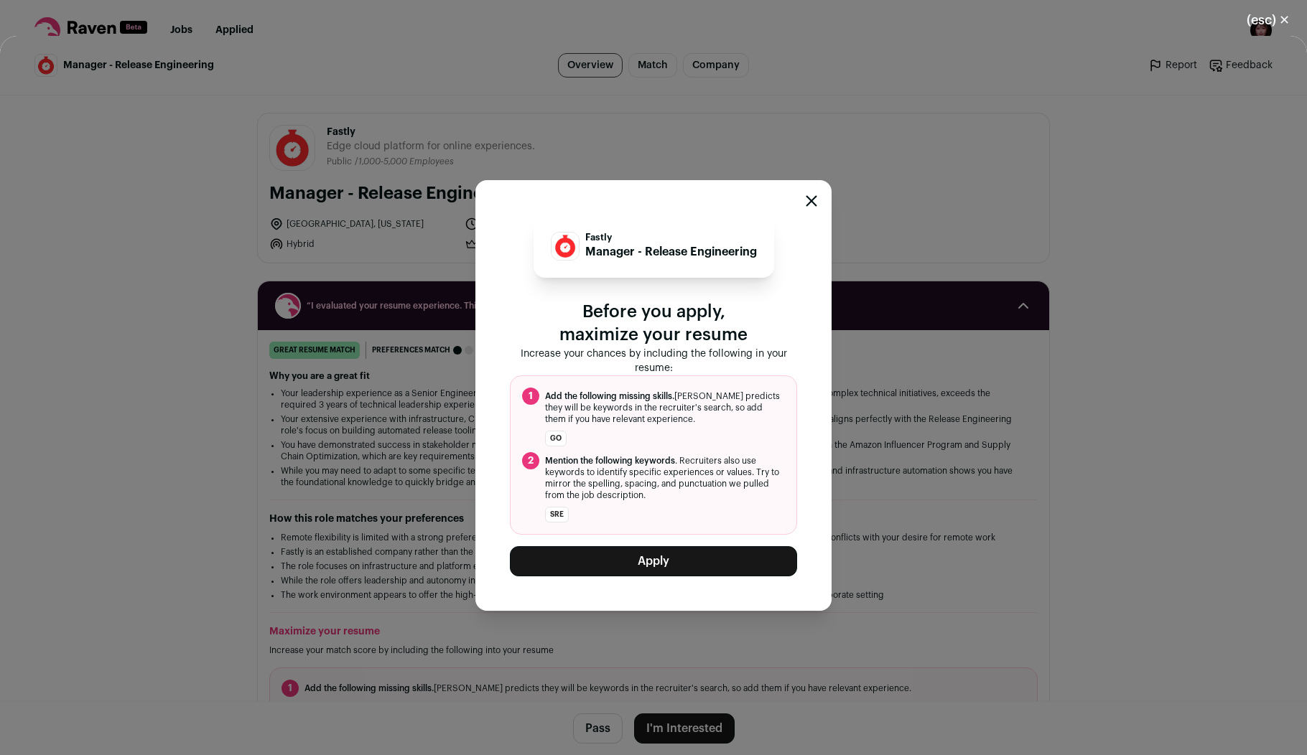
click at [654, 558] on button "Apply" at bounding box center [653, 561] width 287 height 30
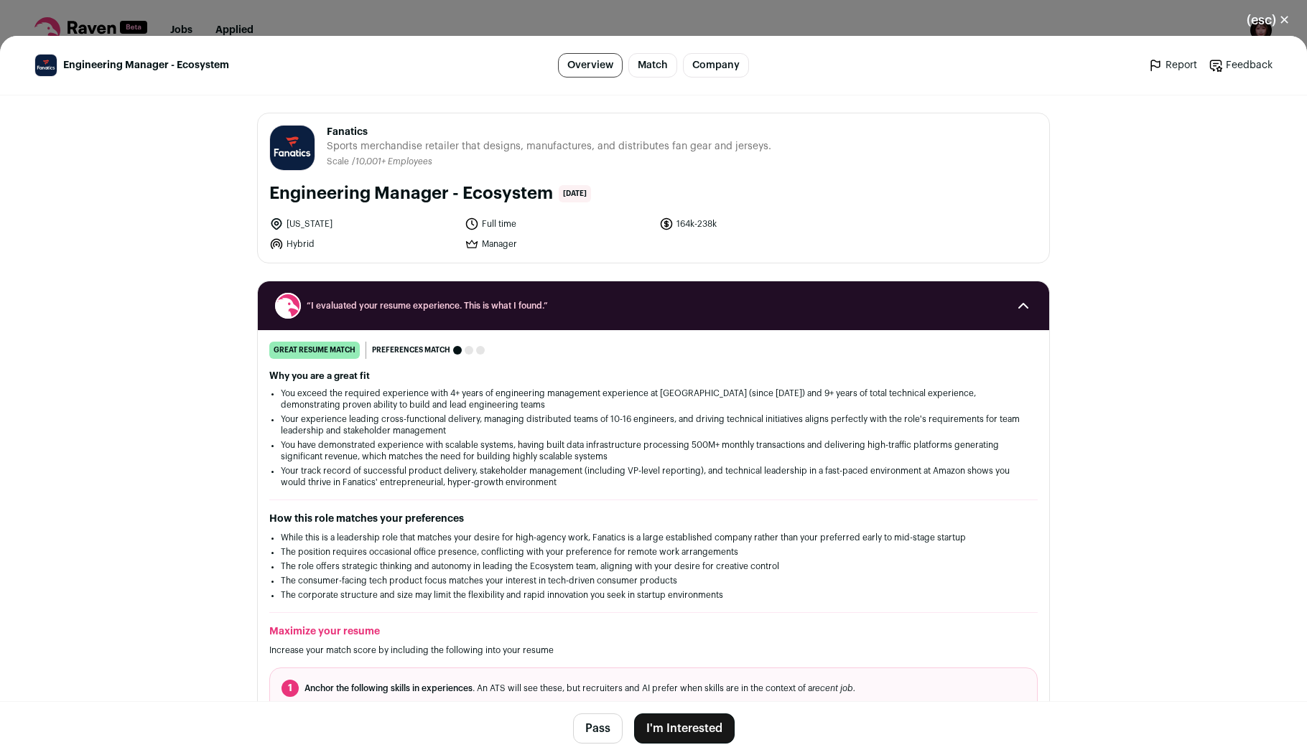
click at [707, 736] on button "I'm Interested" at bounding box center [684, 729] width 101 height 30
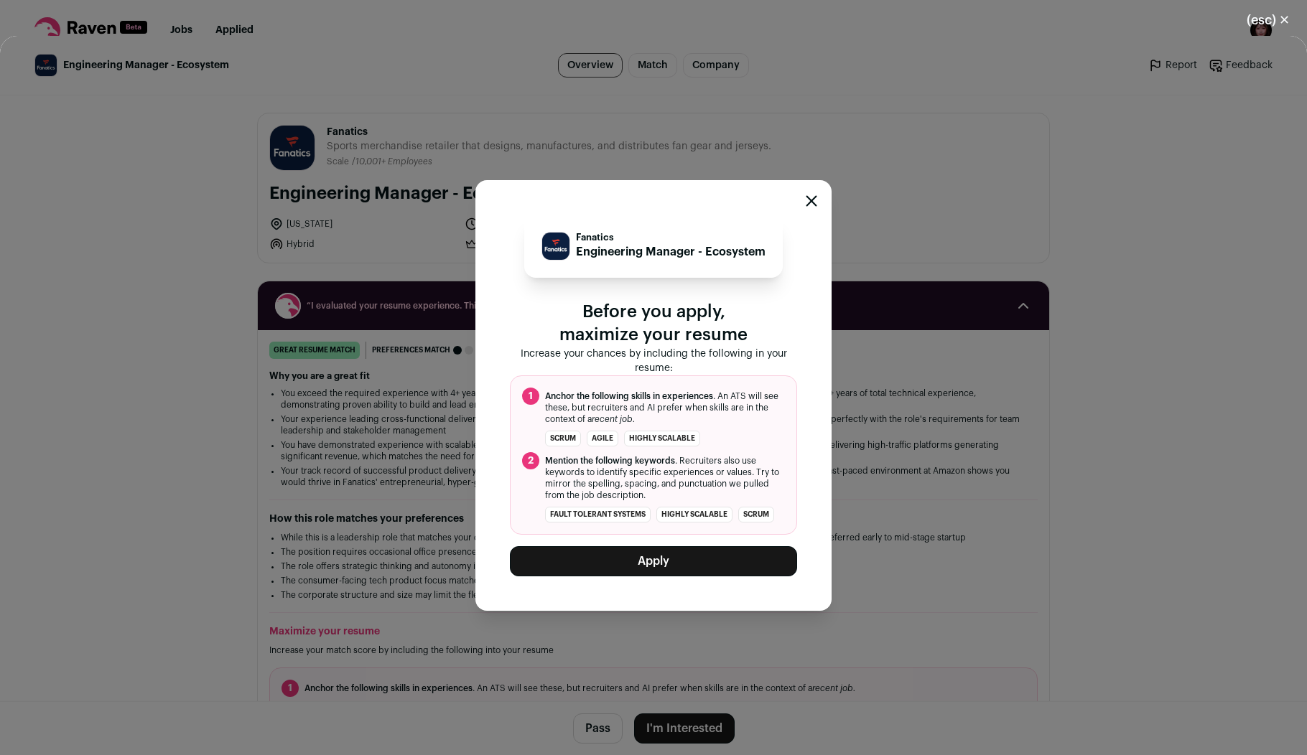
click at [677, 563] on button "Apply" at bounding box center [653, 561] width 287 height 30
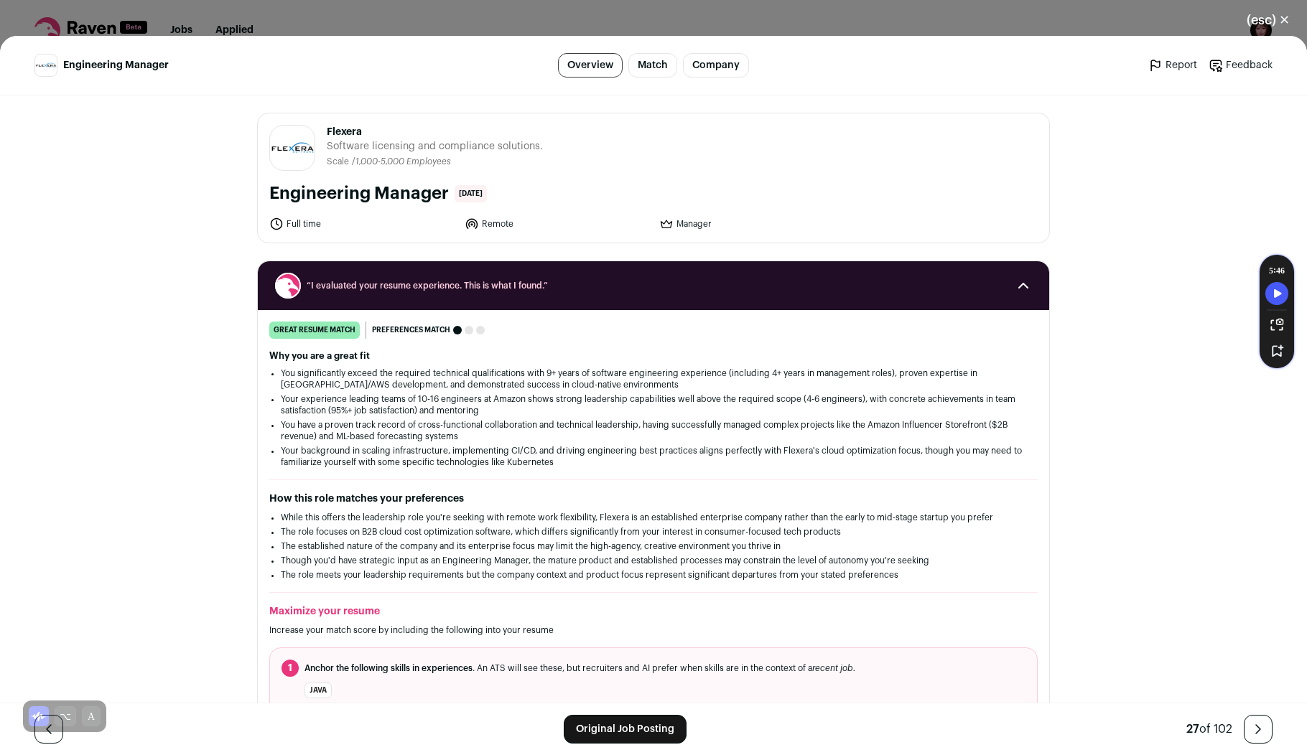
click at [615, 727] on link "Original Job Posting" at bounding box center [625, 729] width 123 height 29
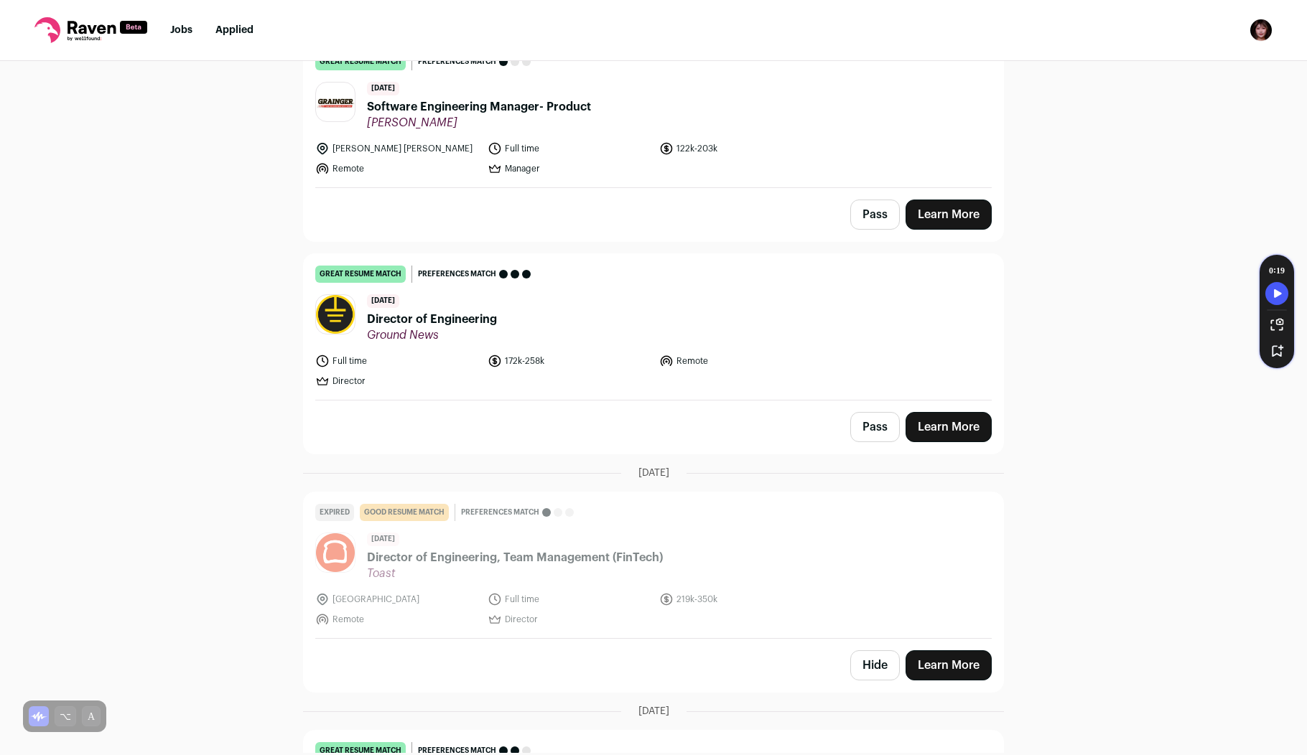
scroll to position [1621, 0]
